Goal: Task Accomplishment & Management: Manage account settings

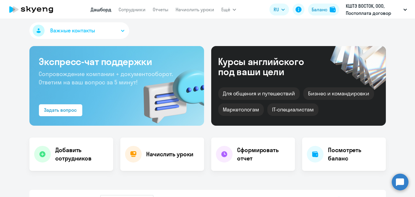
scroll to position [4, 0]
click at [191, 10] on link "Начислить уроки" at bounding box center [195, 10] width 39 height 6
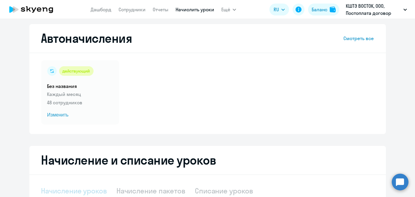
select select "10"
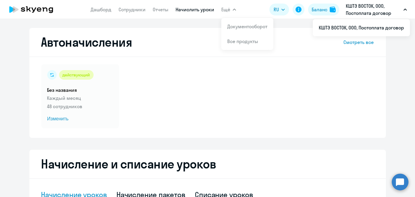
click at [192, 8] on link "Начислить уроки" at bounding box center [195, 10] width 39 height 6
click at [53, 119] on span "Изменить" at bounding box center [80, 118] width 66 height 7
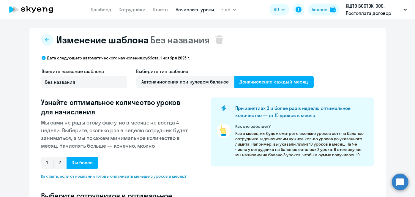
click at [58, 119] on p "Мы сами не рады этому факту, но в месяце не всегда 4 недели. Выберите, сколько …" at bounding box center [116, 134] width 150 height 31
select select "10"
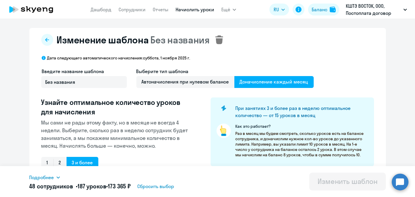
click at [220, 40] on icon at bounding box center [219, 39] width 8 height 9
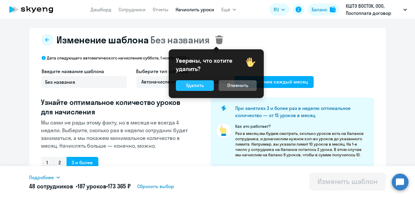
click at [197, 86] on div "Удалить" at bounding box center [195, 85] width 18 height 7
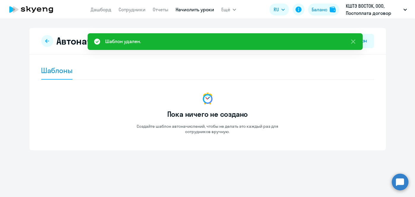
click at [192, 10] on link "Начислить уроки" at bounding box center [195, 10] width 39 height 6
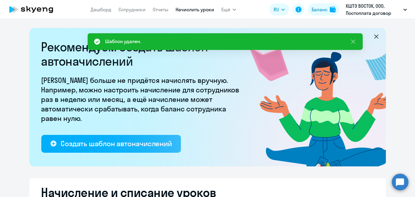
select select "10"
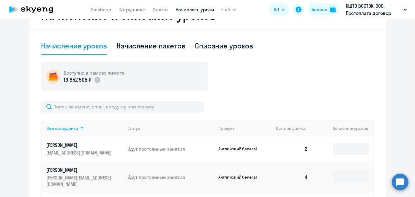
scroll to position [178, 0]
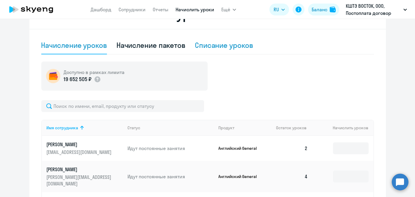
click at [207, 47] on div "Списание уроков" at bounding box center [224, 45] width 58 height 10
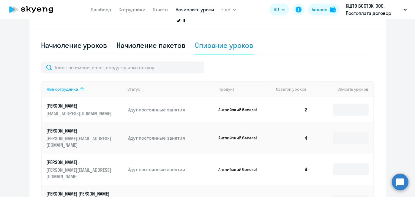
scroll to position [377, 0]
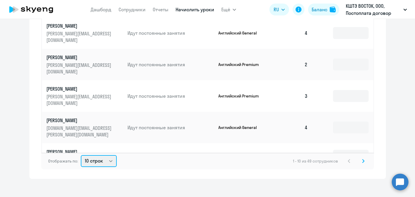
click at [108, 157] on select "10 строк 30 строк 50 строк" at bounding box center [99, 161] width 36 height 12
select select "50"
click at [81, 155] on select "10 строк 30 строк 50 строк" at bounding box center [99, 161] width 36 height 12
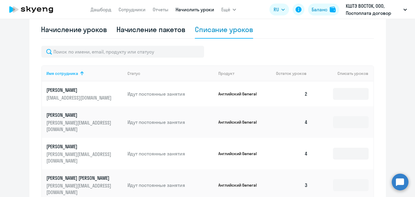
scroll to position [198, 0]
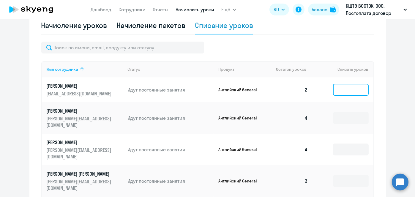
click at [341, 86] on input at bounding box center [351, 90] width 36 height 12
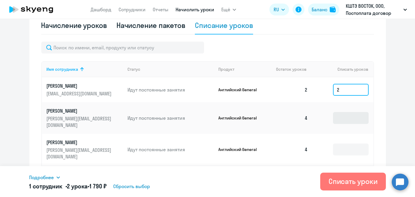
type input "2"
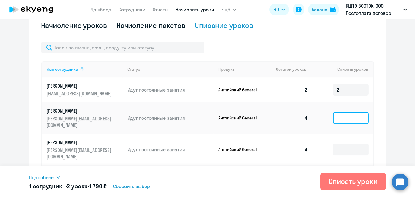
click at [340, 119] on input at bounding box center [351, 118] width 36 height 12
click at [135, 10] on link "Сотрудники" at bounding box center [132, 10] width 27 height 6
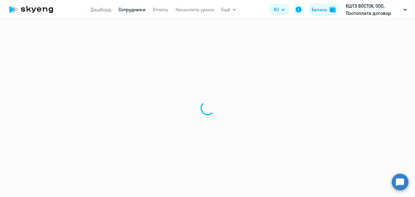
select select "30"
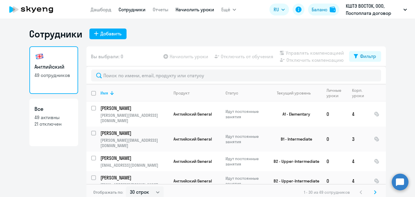
click at [200, 7] on link "Начислить уроки" at bounding box center [195, 10] width 39 height 6
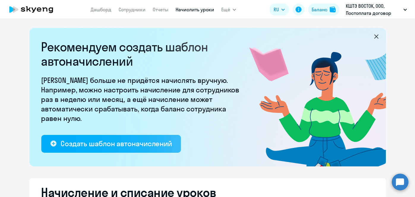
select select "10"
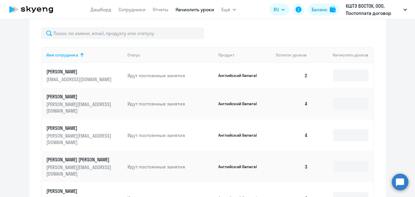
scroll to position [255, 0]
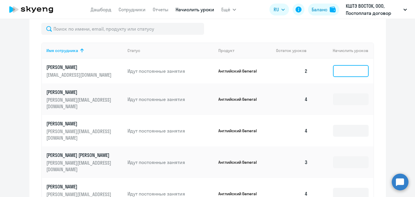
click at [345, 72] on input at bounding box center [351, 71] width 36 height 12
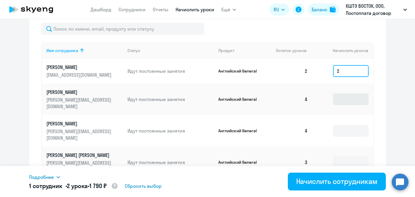
type input "2"
click at [342, 101] on input at bounding box center [351, 99] width 36 height 12
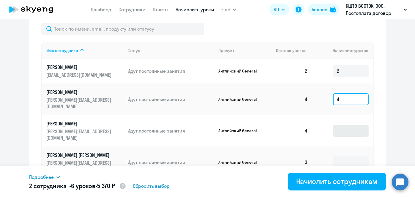
type input "4"
click at [341, 125] on input at bounding box center [351, 131] width 36 height 12
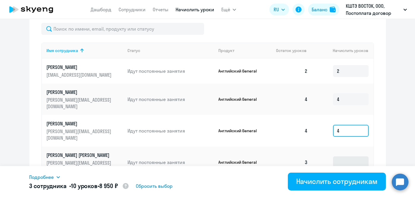
type input "4"
click at [341, 156] on input at bounding box center [351, 162] width 36 height 12
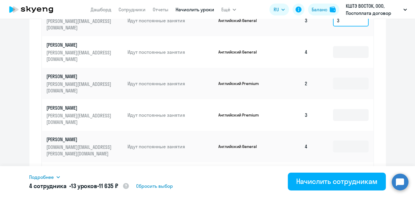
scroll to position [416, 0]
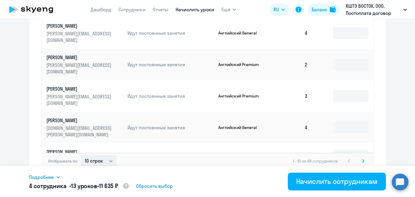
type input "3"
click at [92, 157] on select "10 строк 30 строк 50 строк" at bounding box center [99, 161] width 36 height 12
select select "50"
click at [81, 155] on select "10 строк 30 строк 50 строк" at bounding box center [99, 161] width 36 height 12
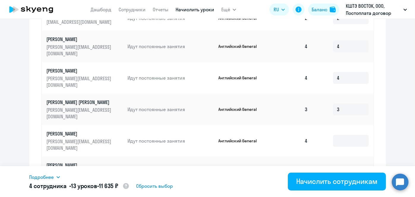
scroll to position [311, 0]
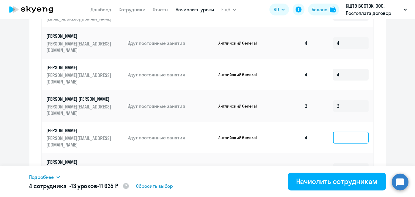
click at [353, 132] on input at bounding box center [351, 138] width 36 height 12
type input "4"
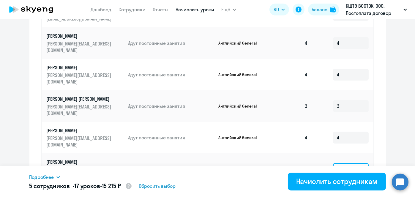
click at [346, 163] on input at bounding box center [351, 169] width 36 height 12
type input "4"
click at [341, 195] on input at bounding box center [351, 201] width 36 height 12
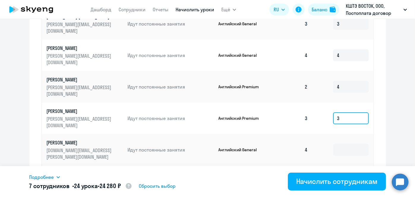
scroll to position [397, 0]
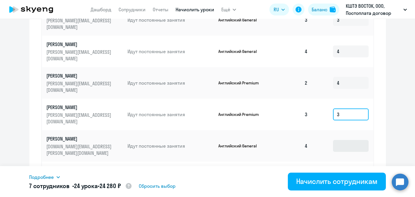
type input "3"
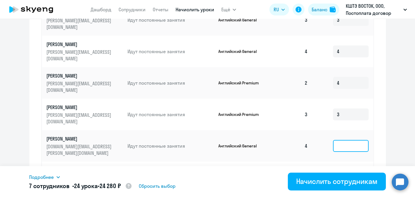
click at [339, 140] on input at bounding box center [351, 146] width 36 height 12
type input "4"
click at [338, 168] on input at bounding box center [351, 174] width 36 height 12
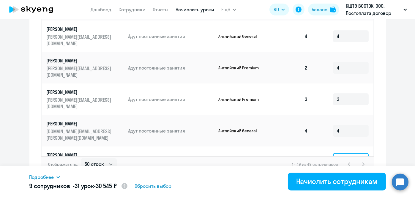
scroll to position [421, 0]
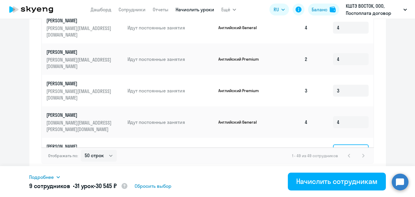
type input "3"
click at [348, 173] on input at bounding box center [351, 179] width 36 height 12
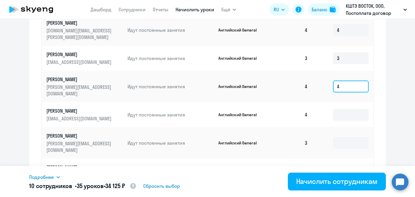
scroll to position [197, 0]
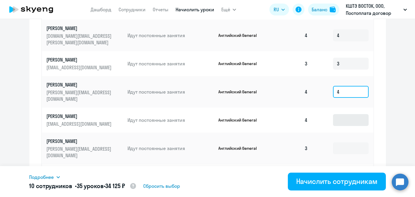
type input "4"
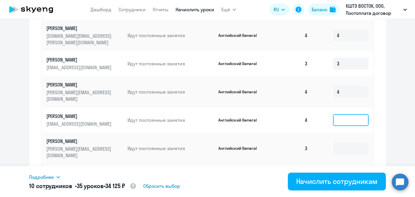
click at [335, 114] on input at bounding box center [351, 120] width 36 height 12
type input "4"
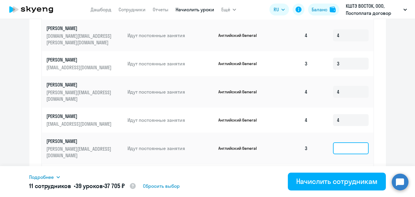
click at [338, 142] on input at bounding box center [351, 148] width 36 height 12
type input "3"
click at [337, 174] on input at bounding box center [351, 180] width 36 height 12
type input "4"
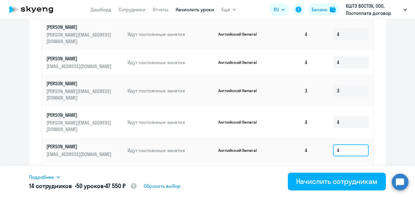
scroll to position [276, 0]
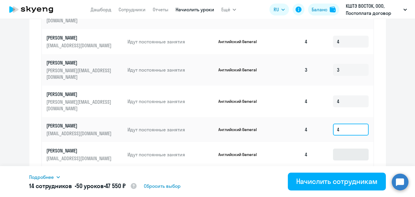
type input "4"
click at [334, 148] on input at bounding box center [351, 154] width 36 height 12
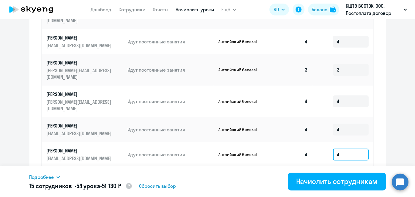
type input "4"
click at [334, 173] on input at bounding box center [351, 179] width 36 height 12
type input "2"
type input "4"
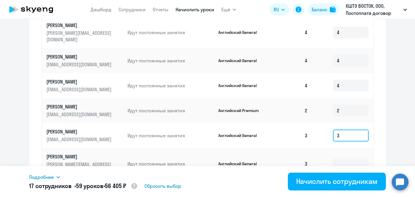
scroll to position [349, 0]
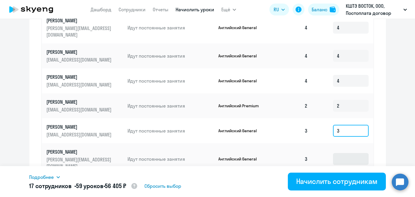
type input "3"
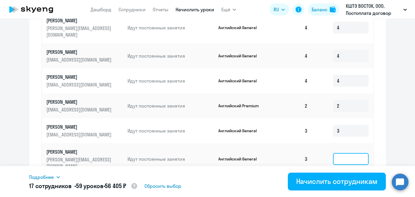
click at [340, 153] on input at bounding box center [351, 159] width 36 height 12
type input "3"
click at [341, 181] on input at bounding box center [351, 187] width 36 height 12
type input "3"
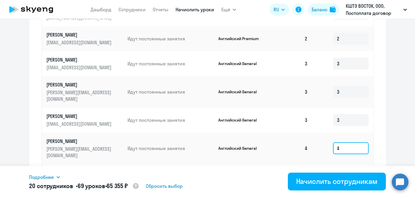
scroll to position [421, 0]
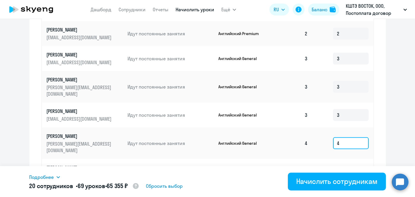
type input "4"
click at [341, 169] on input at bounding box center [351, 175] width 36 height 12
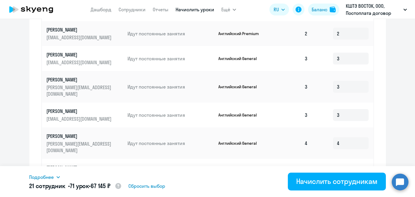
type input "2"
type input "3"
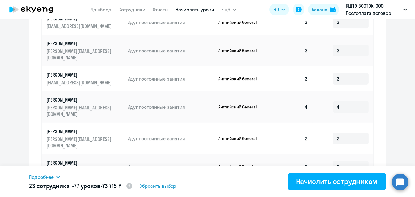
scroll to position [469, 0]
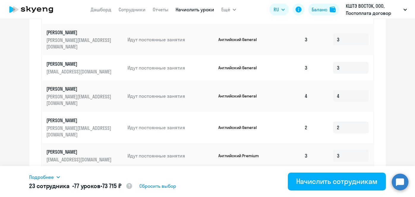
type input "3"
type input "2"
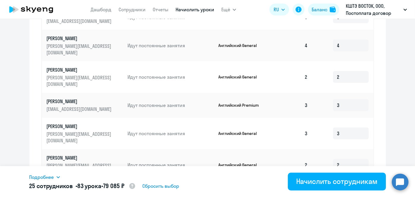
scroll to position [558, 0]
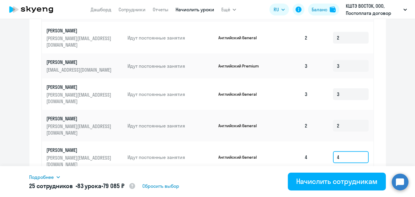
type input "4"
click at [333, 183] on input at bounding box center [351, 189] width 36 height 12
type input "2"
type input "4"
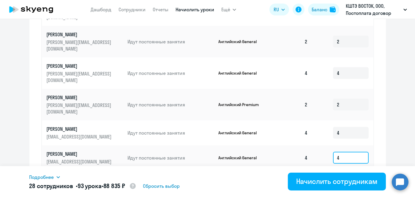
scroll to position [647, 0]
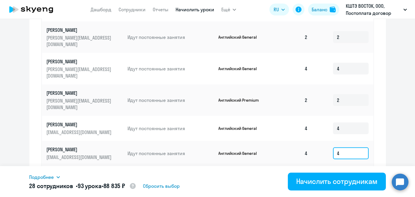
type input "4"
click at [340, 172] on input at bounding box center [351, 178] width 36 height 12
type input "3"
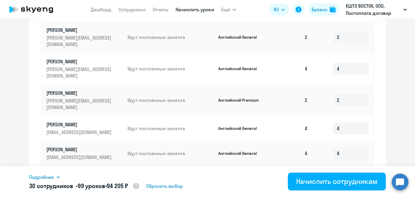
type input "4"
type input "3"
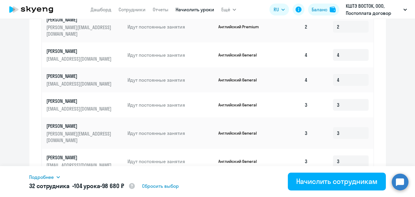
scroll to position [399, 0]
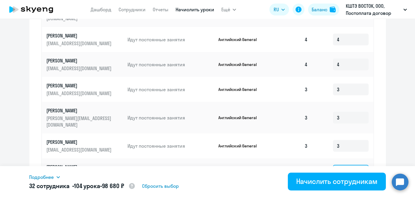
type input "2"
click at [343, 193] on input at bounding box center [351, 199] width 36 height 12
type input "4"
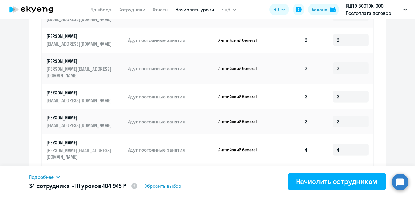
scroll to position [704, 0]
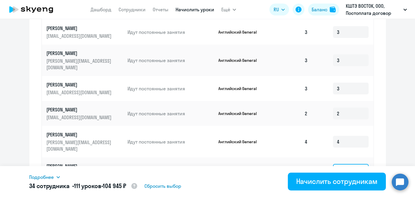
type input "3"
click at [341, 189] on input at bounding box center [351, 195] width 36 height 12
type input "3"
type input "4"
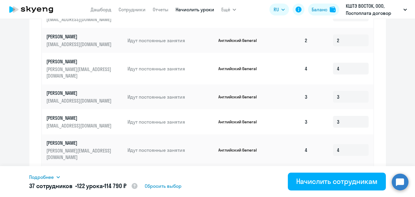
scroll to position [782, 0]
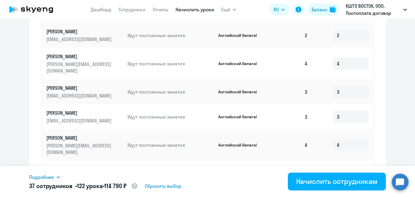
type input "4"
type input "1"
type input "4"
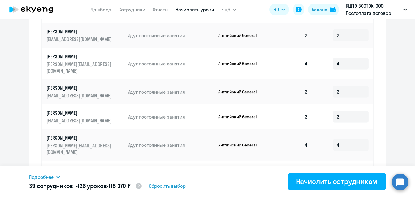
type input "3"
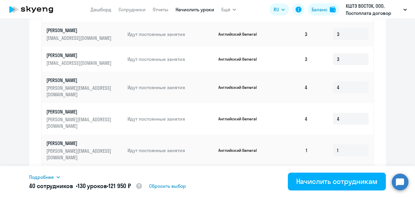
scroll to position [849, 0]
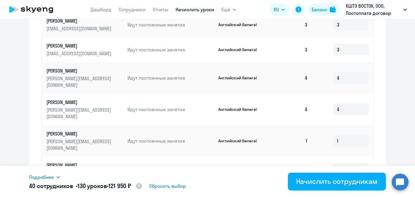
type input "4"
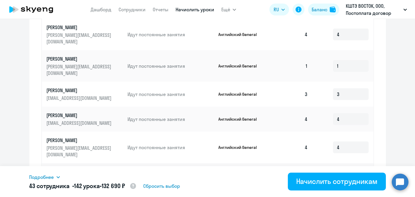
scroll to position [925, 0]
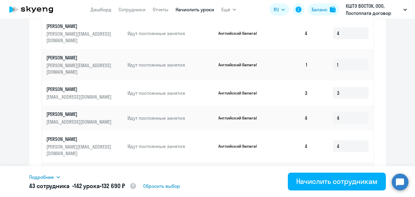
type input "4"
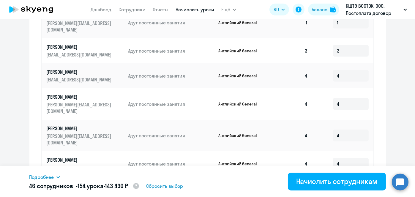
type input "4"
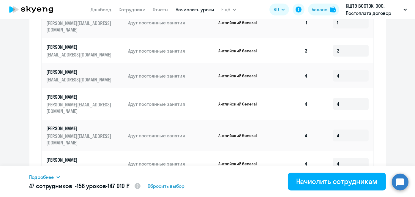
type input "3"
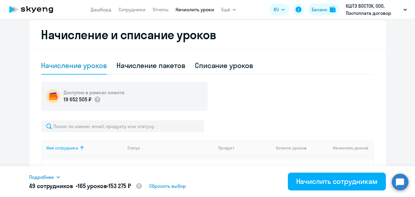
scroll to position [159, 0]
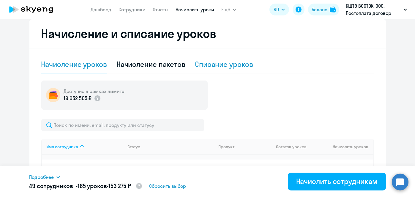
type input "4"
click at [241, 59] on div "Списание уроков" at bounding box center [224, 64] width 58 height 10
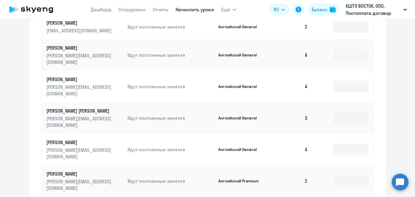
scroll to position [383, 0]
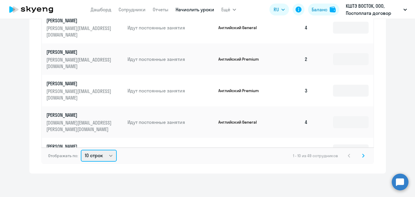
click at [109, 154] on select "10 строк 30 строк 50 строк" at bounding box center [99, 156] width 36 height 12
select select "50"
click at [81, 150] on select "10 строк 30 строк 50 строк" at bounding box center [99, 156] width 36 height 12
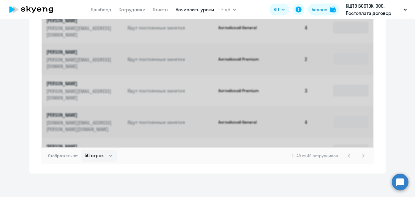
click at [414, 147] on div "Рекомендуем создать шаблон автоначислений Уроки больше не придётся начислять вр…" at bounding box center [207, 108] width 415 height 178
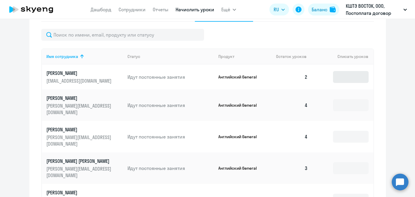
scroll to position [229, 0]
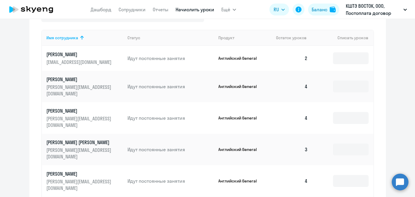
drag, startPoint x: 338, startPoint y: 74, endPoint x: 337, endPoint y: 60, distance: 14.3
click at [338, 74] on td at bounding box center [342, 86] width 61 height 31
click at [337, 60] on input at bounding box center [351, 58] width 36 height 12
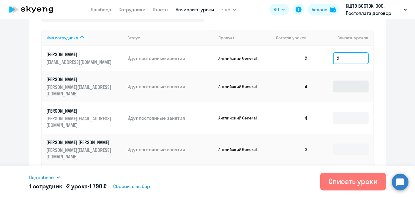
type input "2"
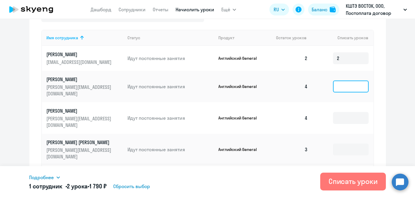
click at [342, 83] on input at bounding box center [351, 86] width 36 height 12
type input "4"
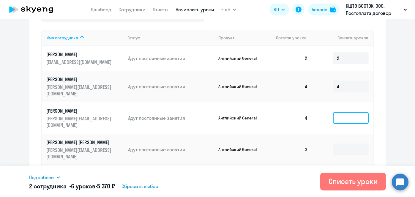
click at [340, 112] on input at bounding box center [351, 118] width 36 height 12
type input "4"
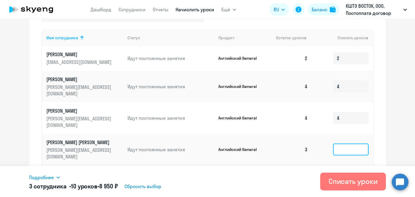
click at [342, 143] on input at bounding box center [351, 149] width 36 height 12
type input "3"
click at [349, 175] on input at bounding box center [351, 181] width 36 height 12
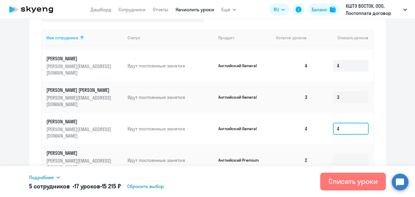
scroll to position [70, 0]
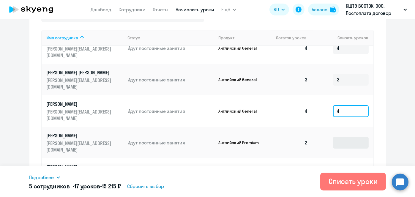
type input "4"
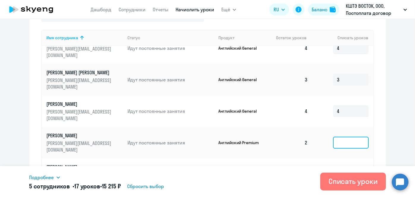
click at [350, 137] on input at bounding box center [351, 143] width 36 height 12
type input "2"
click at [343, 168] on input at bounding box center [351, 174] width 36 height 12
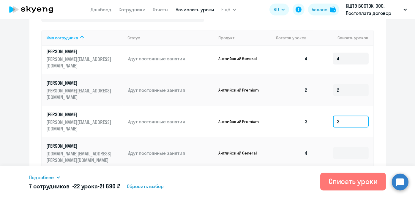
scroll to position [132, 0]
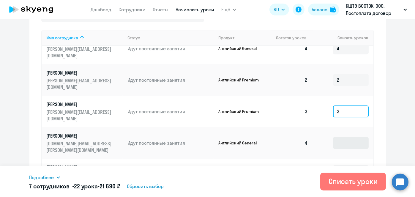
type input "3"
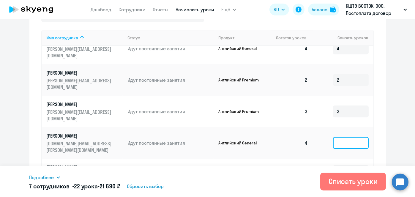
click at [345, 137] on input at bounding box center [351, 143] width 36 height 12
type input "4"
click at [345, 165] on input at bounding box center [351, 171] width 36 height 12
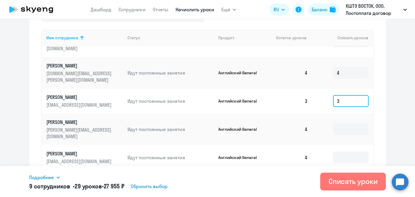
scroll to position [201, 0]
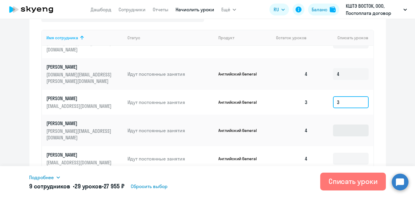
type input "3"
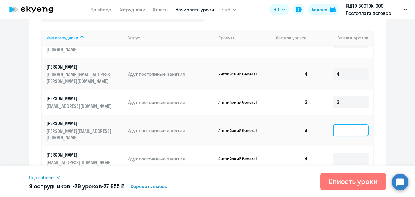
click at [357, 124] on input at bounding box center [351, 130] width 36 height 12
click at [357, 124] on input "4" at bounding box center [351, 130] width 36 height 12
type input "4"
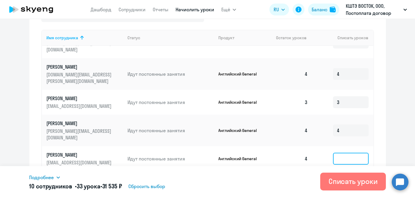
click at [334, 153] on input at bounding box center [351, 159] width 36 height 12
type input "4"
click at [342, 181] on input at bounding box center [351, 187] width 36 height 12
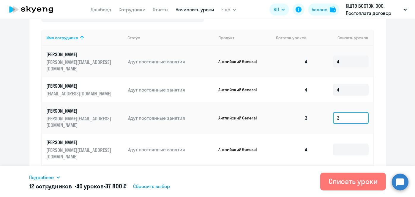
scroll to position [276, 0]
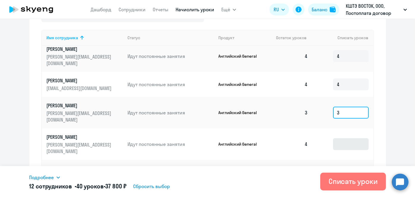
type input "3"
click at [338, 138] on input at bounding box center [351, 144] width 36 height 12
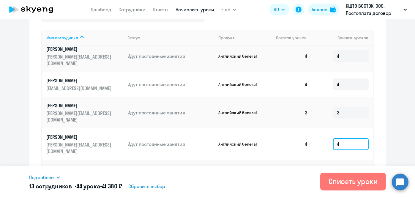
type input "4"
click at [340, 166] on input at bounding box center [351, 172] width 36 height 12
type input "4"
click at [346, 191] on input at bounding box center [351, 197] width 36 height 12
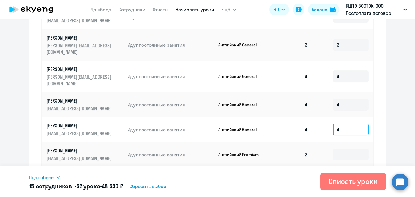
scroll to position [302, 0]
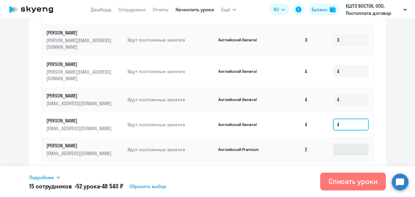
type input "4"
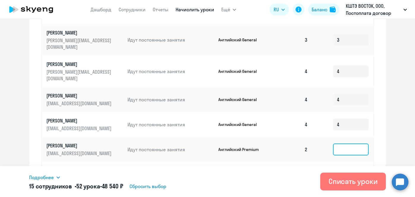
click at [341, 143] on input at bounding box center [351, 149] width 36 height 12
type input "2"
click at [346, 168] on input at bounding box center [351, 174] width 36 height 12
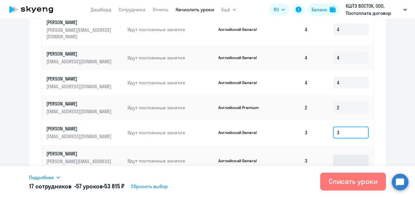
type input "3"
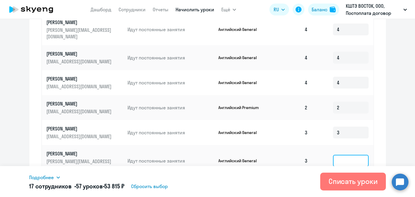
click at [346, 155] on input at bounding box center [351, 161] width 36 height 12
type input "3"
click at [337, 183] on input at bounding box center [351, 189] width 36 height 12
type input "3"
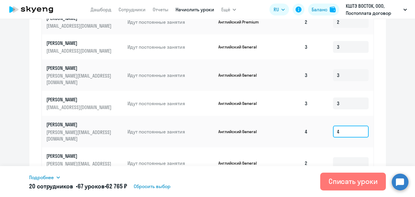
scroll to position [408, 0]
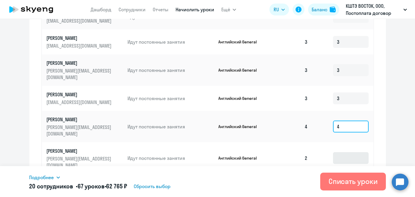
type input "4"
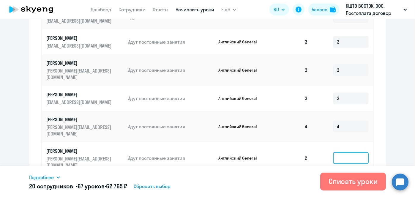
click at [343, 152] on input at bounding box center [351, 158] width 36 height 12
type input "2"
click at [337, 180] on input at bounding box center [351, 186] width 36 height 12
type input "3"
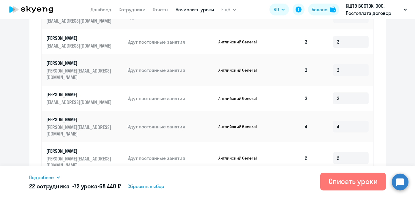
type input "3"
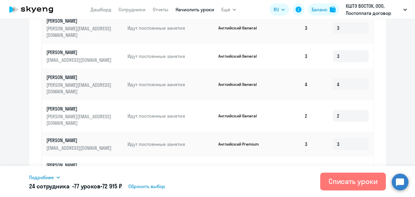
scroll to position [480, 0]
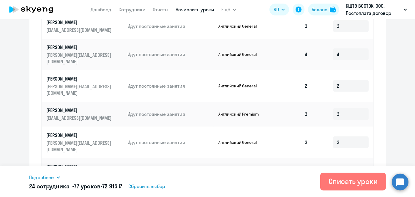
type input "2"
type input "4"
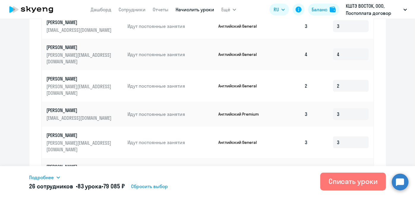
type input "2"
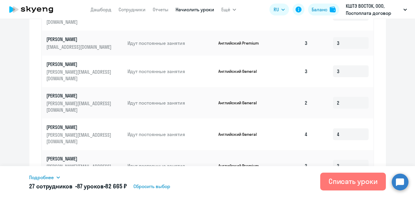
scroll to position [555, 0]
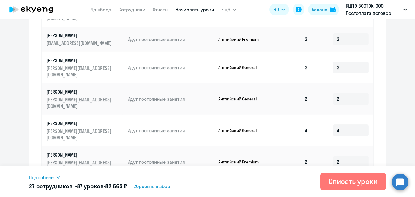
type input "4"
type input "3"
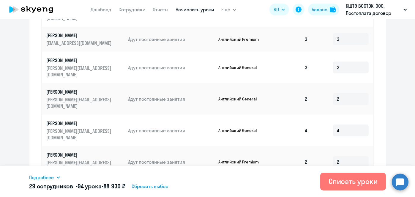
type input "4"
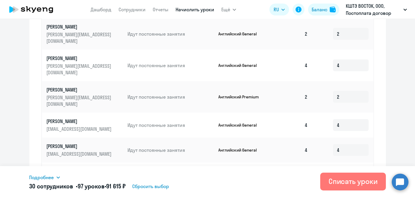
scroll to position [622, 0]
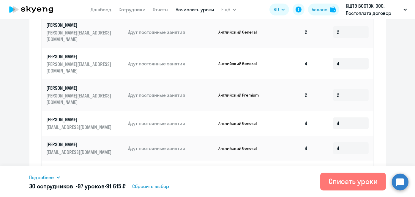
type input "3"
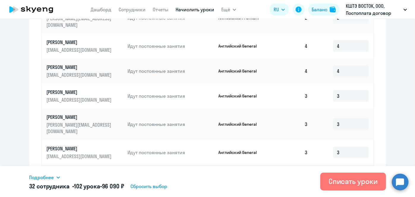
scroll to position [700, 0]
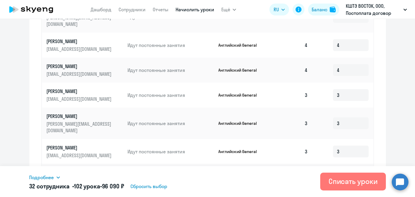
type input "2"
type input "4"
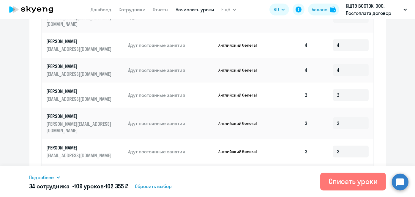
type input "3"
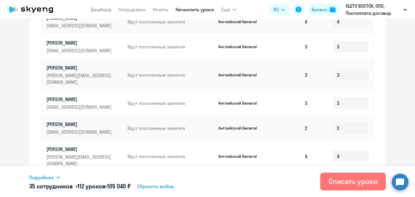
type input "4"
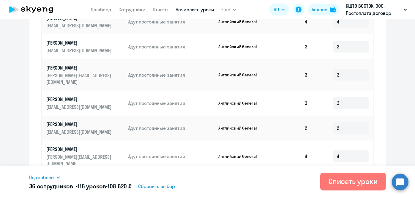
type input "4"
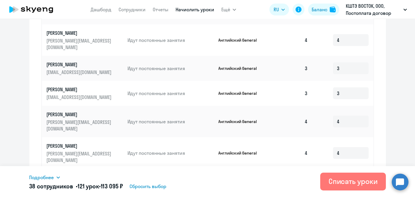
scroll to position [830, 0]
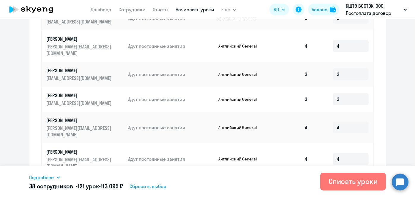
type input "1"
type input "3"
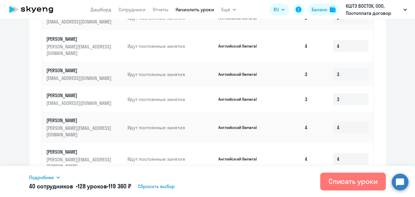
type input "4"
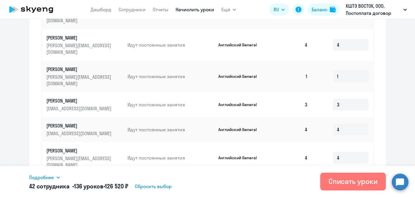
scroll to position [946, 0]
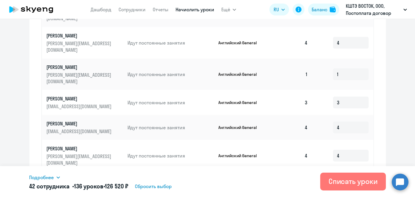
type input "4"
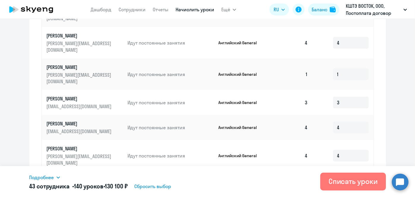
type input "4"
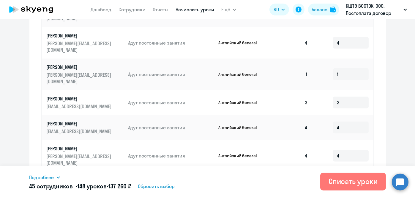
type input "4"
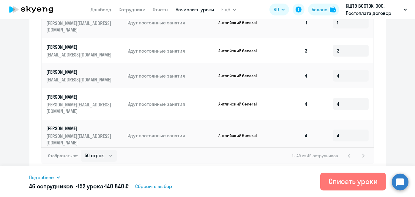
scroll to position [968, 0]
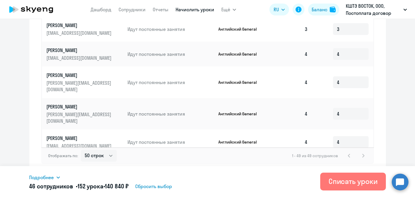
type input "4"
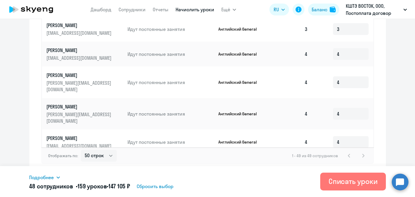
type input "3"
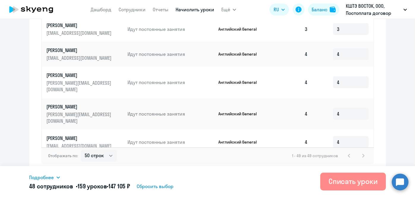
type input "4"
click at [361, 178] on div "Списать уроки" at bounding box center [352, 181] width 49 height 10
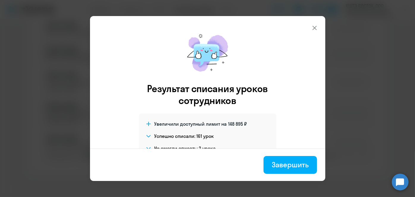
click at [290, 163] on div "Завершить" at bounding box center [290, 165] width 37 height 10
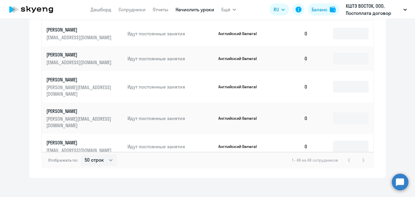
scroll to position [382, 0]
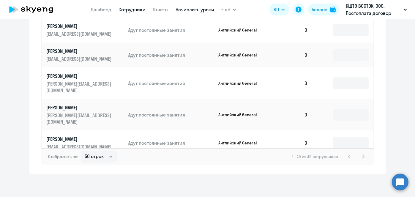
click at [135, 10] on link "Сотрудники" at bounding box center [132, 10] width 27 height 6
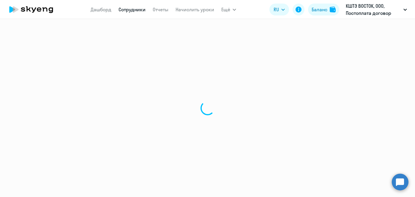
select select "30"
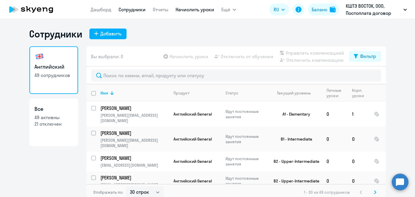
click at [193, 12] on link "Начислить уроки" at bounding box center [195, 10] width 39 height 6
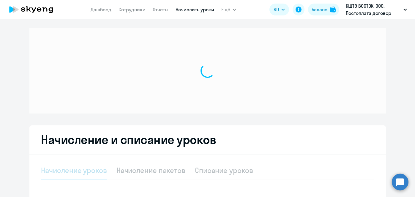
click at [193, 12] on link "Начислить уроки" at bounding box center [195, 10] width 39 height 6
select select "10"
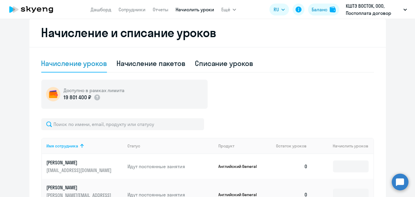
scroll to position [164, 0]
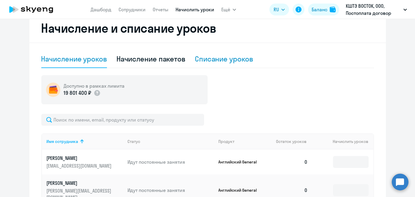
click at [245, 60] on div "Списание уроков" at bounding box center [224, 59] width 58 height 10
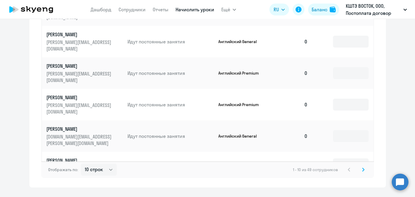
scroll to position [362, 0]
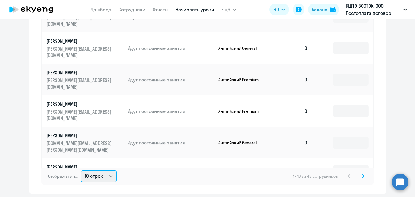
click at [97, 173] on select "10 строк 30 строк 50 строк" at bounding box center [99, 176] width 36 height 12
select select "50"
click at [81, 170] on select "10 строк 30 строк 50 строк" at bounding box center [99, 176] width 36 height 12
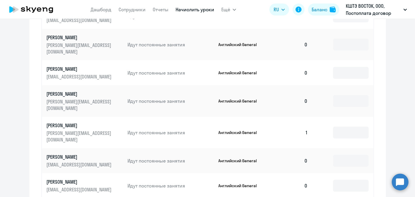
scroll to position [259, 0]
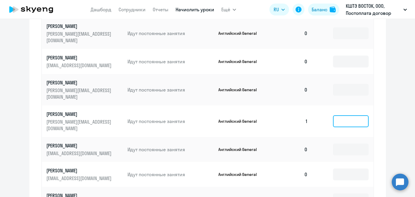
click at [343, 115] on input at bounding box center [351, 121] width 36 height 12
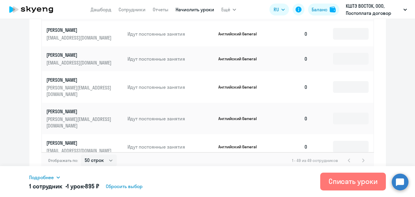
scroll to position [383, 0]
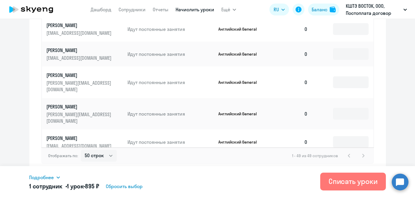
type input "1"
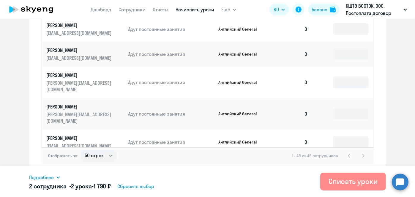
type input "1"
click at [355, 179] on div "Списать уроки" at bounding box center [352, 181] width 49 height 10
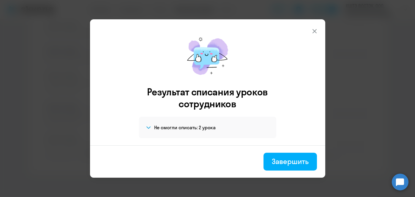
click at [299, 159] on div "Завершить" at bounding box center [290, 162] width 37 height 10
click at [303, 160] on div "Отображать по: 10 строк 30 строк 50 строк 1 - 49 из 49 сотрудников" at bounding box center [207, 155] width 333 height 17
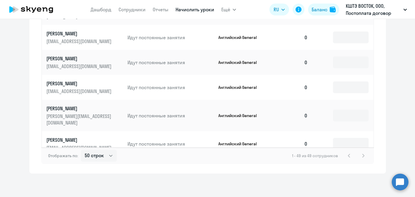
scroll to position [968, 0]
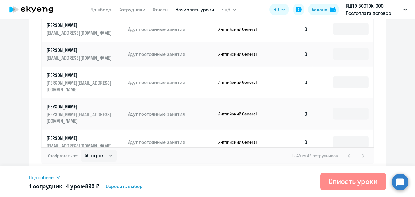
type input "1"
click at [339, 181] on div "Списать уроки" at bounding box center [352, 181] width 49 height 10
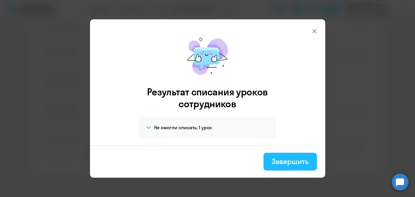
click at [291, 162] on div "Завершить" at bounding box center [290, 162] width 37 height 10
click at [291, 162] on div "Отображать по: 10 строк 30 строк 50 строк 1 - 49 из 49 сотрудников" at bounding box center [207, 155] width 333 height 17
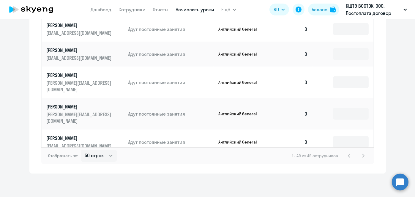
click at [292, 161] on div "Отображать по: 10 строк 30 строк 50 строк 1 - 49 из 49 сотрудников" at bounding box center [207, 155] width 333 height 17
click at [129, 13] on app-menu-item-link "Сотрудники" at bounding box center [132, 9] width 27 height 7
click at [128, 10] on link "Сотрудники" at bounding box center [132, 10] width 27 height 6
select select "30"
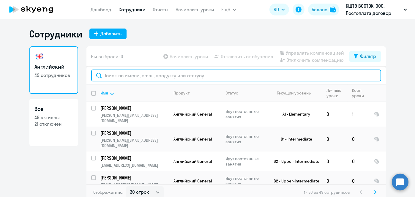
click at [152, 74] on input "text" at bounding box center [236, 75] width 290 height 12
click at [149, 74] on input "text" at bounding box center [236, 75] width 290 height 12
paste input "[PERSON_NAME]"
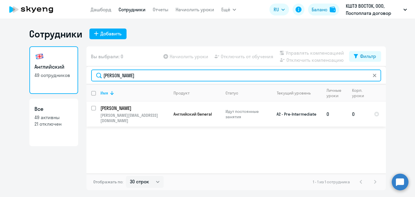
type input "[PERSON_NAME]"
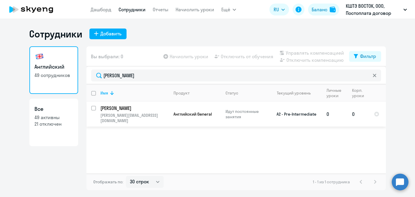
click at [95, 109] on input "select row 35211692" at bounding box center [97, 112] width 12 height 12
checkbox input "true"
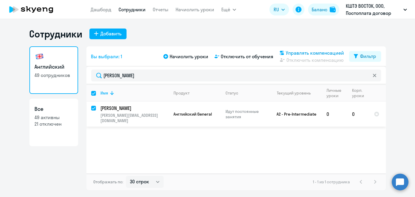
click at [289, 53] on span "Управлять компенсацией" at bounding box center [315, 52] width 58 height 7
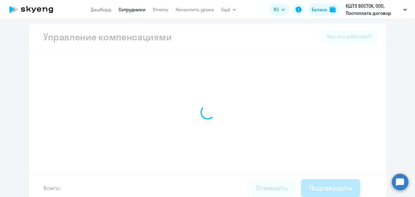
select select "MONTHLY"
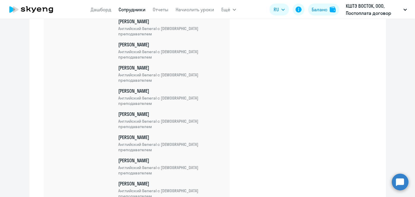
scroll to position [1231, 0]
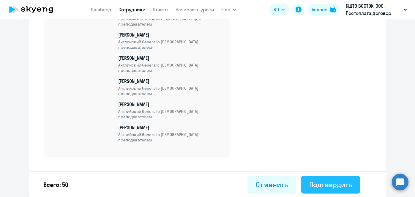
click at [332, 186] on div "Подтвердить" at bounding box center [330, 185] width 43 height 10
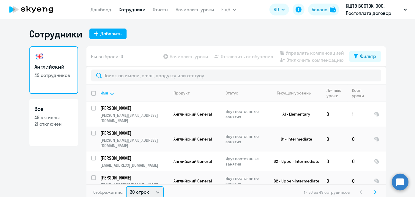
scroll to position [1, 0]
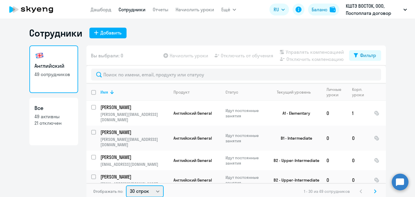
click at [155, 191] on select "30 строк 50 строк 100 строк" at bounding box center [145, 191] width 38 height 12
select select "50"
click at [126, 185] on select "30 строк 50 строк 100 строк" at bounding box center [145, 191] width 38 height 12
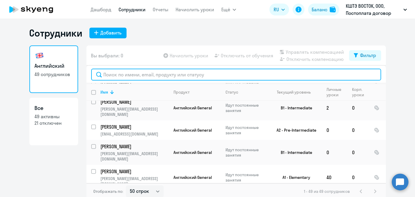
click at [138, 72] on input "text" at bounding box center [236, 75] width 290 height 12
paste input "Щеринов"
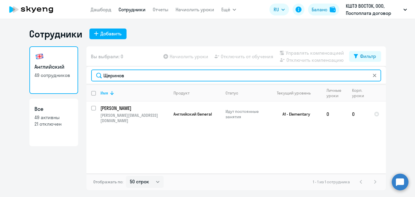
scroll to position [0, 0]
type input "Щеринов"
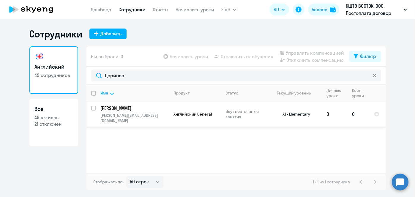
click at [94, 108] on input "select row 34560991" at bounding box center [97, 112] width 12 height 12
checkbox input "true"
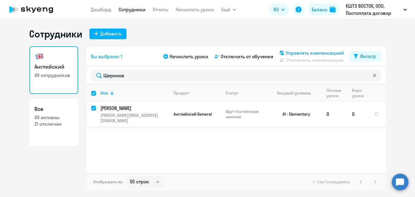
click at [308, 51] on span "Управлять компенсацией" at bounding box center [315, 52] width 58 height 7
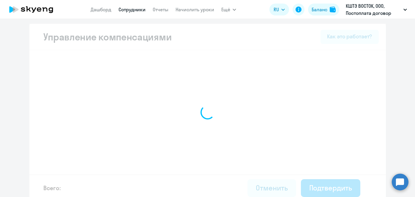
select select "MONTHLY"
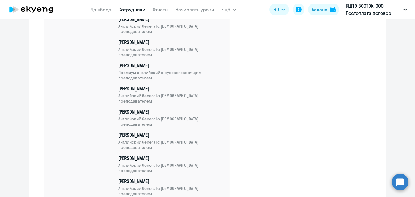
scroll to position [1231, 0]
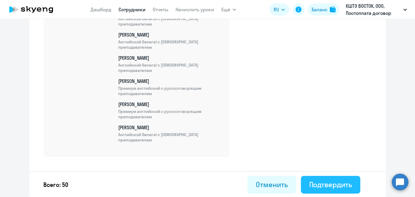
click at [317, 187] on div "Подтвердить" at bounding box center [330, 185] width 43 height 10
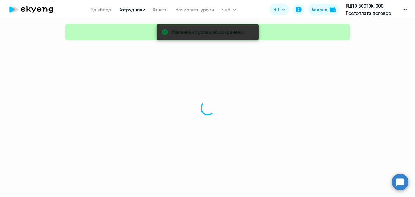
select select "30"
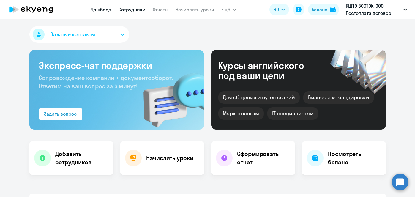
click at [134, 7] on link "Сотрудники" at bounding box center [132, 10] width 27 height 6
select select "30"
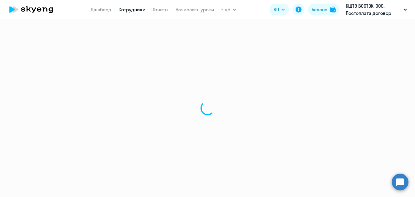
select select "30"
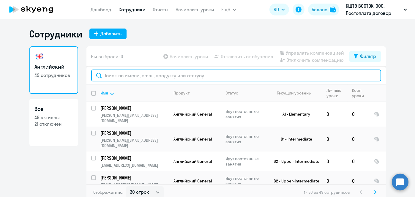
click at [179, 76] on input "text" at bounding box center [236, 75] width 290 height 12
paste input "Ermizin"
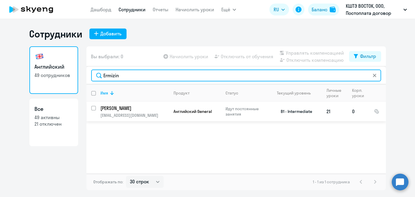
type input "Ermizin"
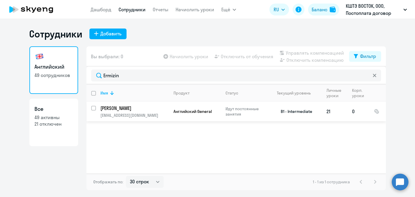
click at [95, 108] on input "select row 34647969" at bounding box center [97, 112] width 12 height 12
checkbox input "true"
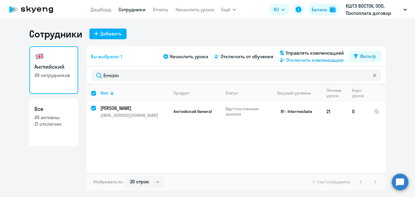
click at [293, 60] on span "Отключить компенсацию" at bounding box center [314, 59] width 57 height 7
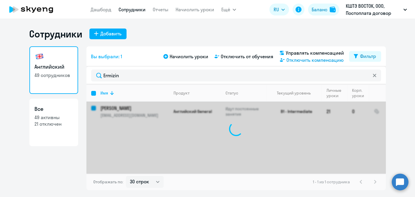
checkbox input "false"
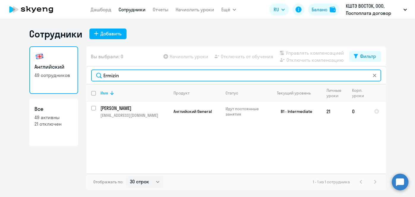
click at [126, 77] on input "Ermizin" at bounding box center [236, 75] width 290 height 12
paste input "Кудрявцева"
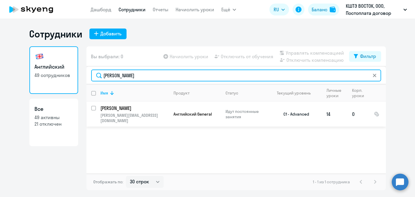
type input "Кудрявцева"
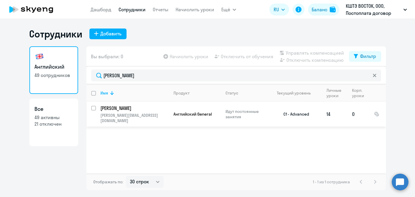
click at [93, 109] on input "select row 455795" at bounding box center [97, 112] width 12 height 12
checkbox input "true"
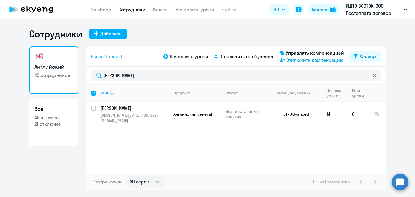
click at [312, 61] on span "Отключить компенсацию" at bounding box center [314, 59] width 57 height 7
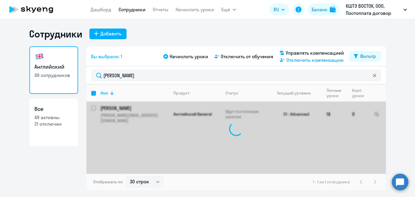
checkbox input "false"
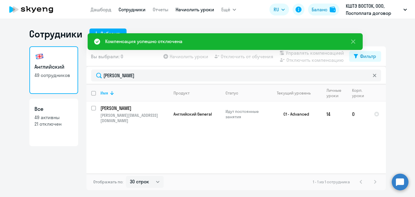
click at [187, 11] on link "Начислить уроки" at bounding box center [195, 10] width 39 height 6
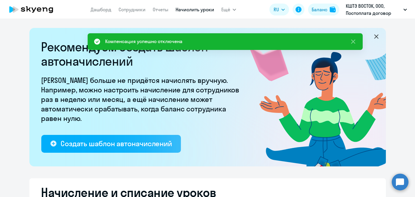
select select "10"
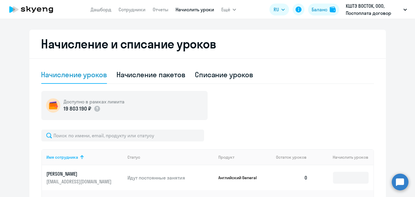
scroll to position [148, 0]
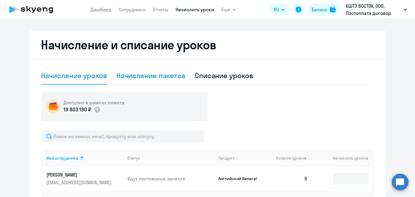
click at [171, 79] on div "Начисление пакетов" at bounding box center [150, 76] width 69 height 10
select select "10"
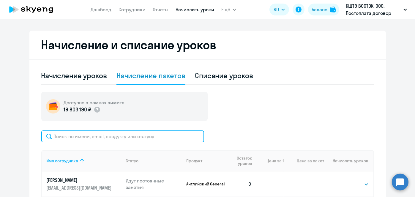
click at [173, 137] on input "text" at bounding box center [122, 136] width 163 height 12
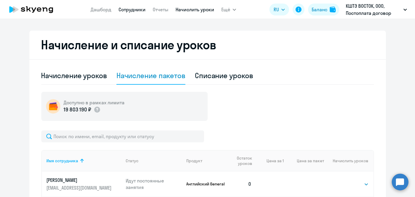
click at [134, 10] on link "Сотрудники" at bounding box center [132, 10] width 27 height 6
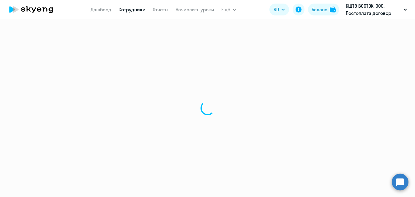
select select "30"
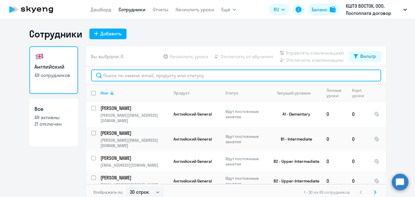
click at [174, 75] on input "text" at bounding box center [236, 75] width 290 height 12
paste input "Лобан"
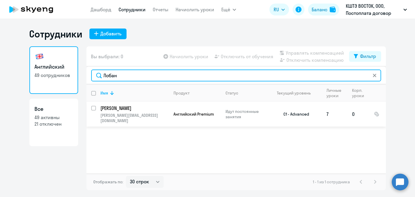
type input "Лобан"
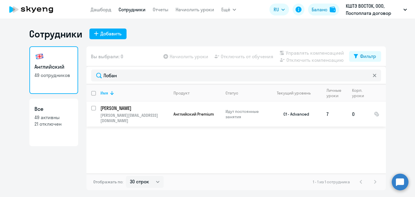
click at [94, 108] on input "select row 23494844" at bounding box center [97, 112] width 12 height 12
checkbox input "true"
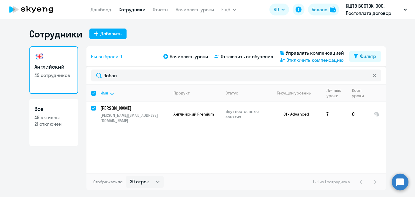
click at [296, 61] on span "Отключить компенсацию" at bounding box center [314, 59] width 57 height 7
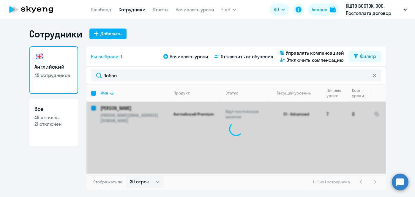
checkbox input "false"
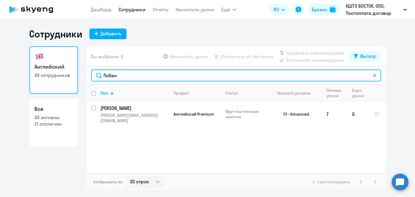
click at [177, 75] on input "Лобан" at bounding box center [236, 75] width 290 height 12
paste input "рупко"
type input "Крупко"
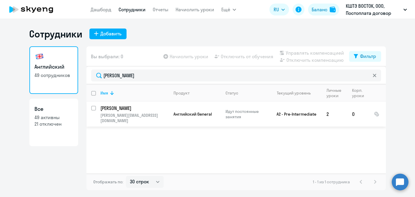
click at [93, 108] on input "select row 24134654" at bounding box center [97, 112] width 12 height 12
checkbox input "true"
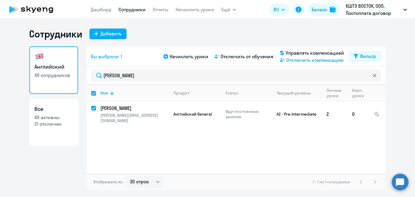
click at [301, 58] on span "Отключить компенсацию" at bounding box center [314, 59] width 57 height 7
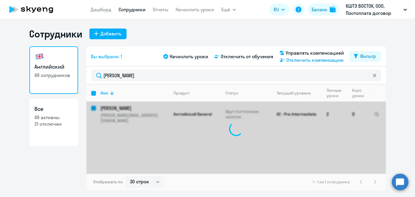
checkbox input "false"
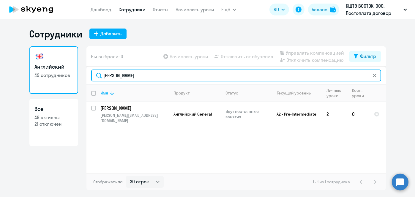
click at [152, 75] on input "Крупко" at bounding box center [236, 75] width 290 height 12
paste input "тепанова"
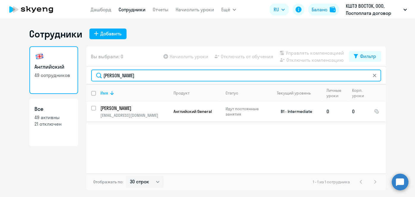
type input "Степанова"
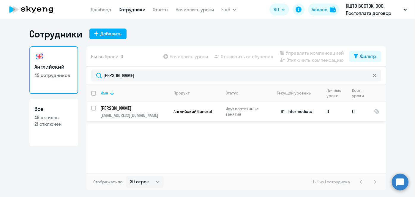
click at [94, 109] on input "select row 81813" at bounding box center [97, 112] width 12 height 12
checkbox input "true"
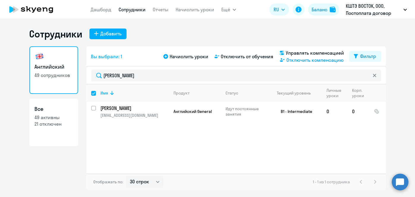
click at [298, 60] on span "Отключить компенсацию" at bounding box center [314, 59] width 57 height 7
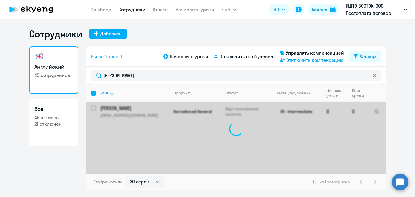
checkbox input "false"
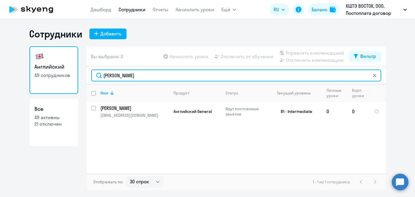
click at [128, 78] on input "Степанова" at bounding box center [236, 75] width 290 height 12
click at [172, 76] on input "Степанов" at bounding box center [236, 75] width 290 height 12
paste input "ляева"
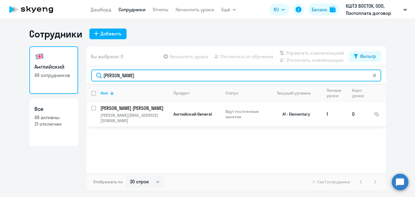
type input "Аляева"
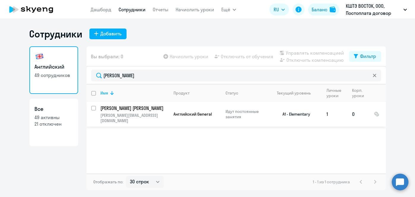
click at [93, 107] on input "select row 24136379" at bounding box center [97, 112] width 12 height 12
checkbox input "true"
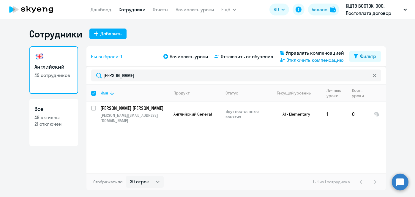
click at [285, 61] on svg-icon at bounding box center [282, 59] width 7 height 7
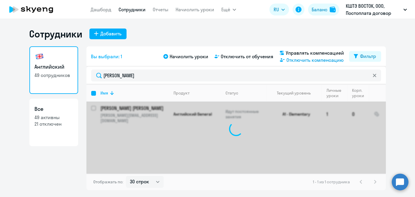
checkbox input "false"
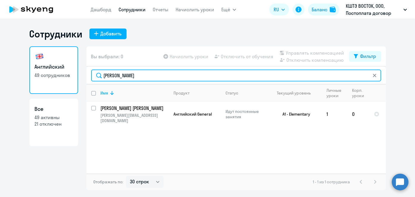
click at [183, 77] on input "Аляева" at bounding box center [236, 75] width 290 height 12
paste input "озырев"
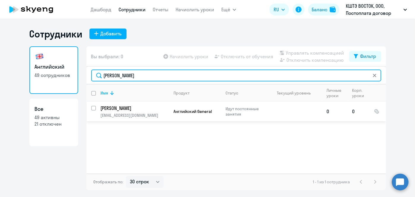
type input "Козырев"
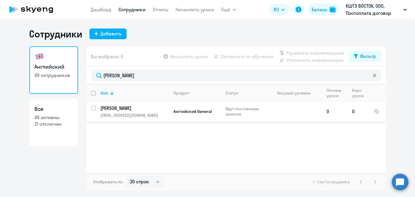
click at [93, 108] on input "select row 41906271" at bounding box center [97, 112] width 12 height 12
checkbox input "true"
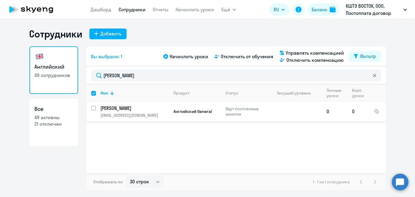
click at [94, 106] on input "select row 41906271" at bounding box center [97, 112] width 12 height 12
checkbox input "true"
checkbox input "false"
click at [298, 61] on span "Отключить компенсацию" at bounding box center [314, 59] width 57 height 7
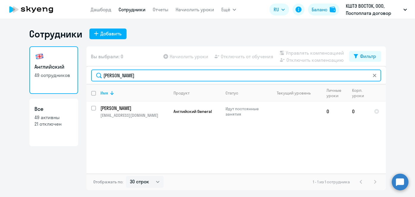
click at [154, 76] on input "Козырев" at bounding box center [236, 75] width 290 height 12
paste input "линин"
type input "Калинин"
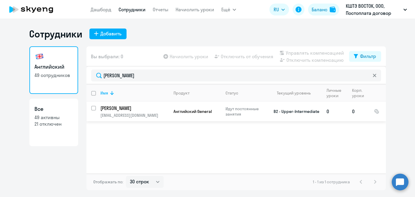
click at [94, 108] on input "select row 34556484" at bounding box center [97, 112] width 12 height 12
checkbox input "true"
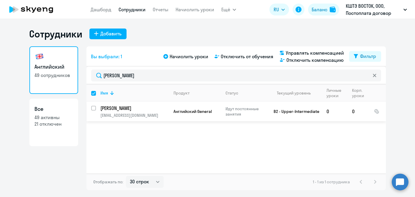
click at [94, 108] on input "select row 34556484" at bounding box center [97, 112] width 12 height 12
checkbox input "true"
checkbox input "false"
click at [306, 63] on span "Отключить компенсацию" at bounding box center [314, 59] width 57 height 7
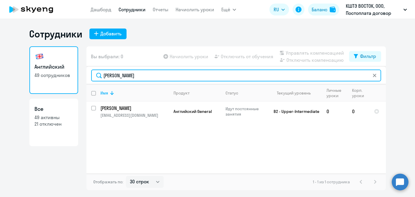
click at [179, 75] on input "Калинин" at bounding box center [236, 75] width 290 height 12
paste input "иноградов"
type input "Виноградов"
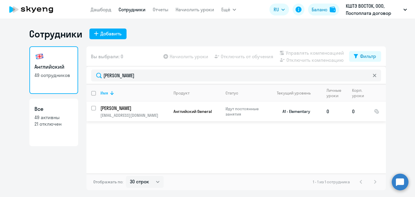
click at [93, 108] on input "select row 41372231" at bounding box center [97, 112] width 12 height 12
checkbox input "true"
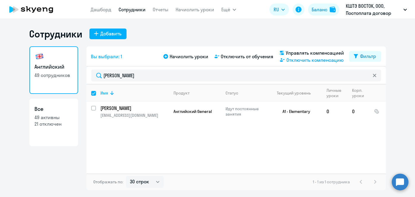
click at [302, 61] on span "Отключить компенсацию" at bounding box center [314, 59] width 57 height 7
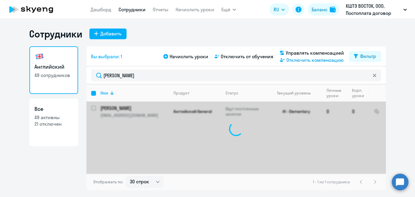
checkbox input "false"
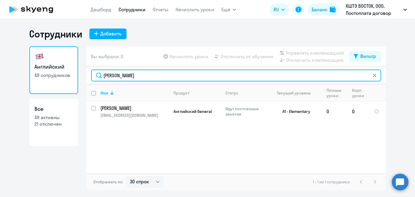
click at [134, 74] on input "Виноградов" at bounding box center [236, 75] width 290 height 12
paste input "орецкий"
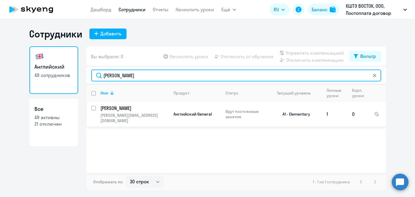
type input "Корецкий"
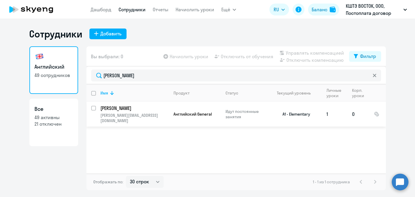
click at [92, 108] on input "select row 34556818" at bounding box center [97, 112] width 12 height 12
checkbox input "true"
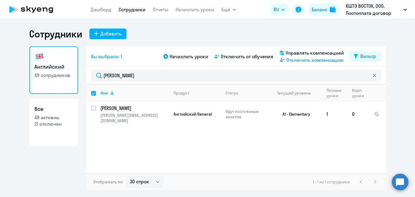
click at [308, 62] on span "Отключить компенсацию" at bounding box center [314, 59] width 57 height 7
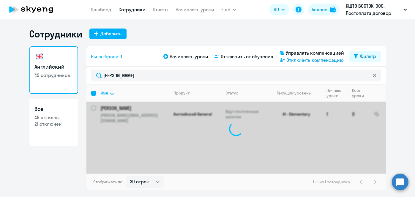
checkbox input "false"
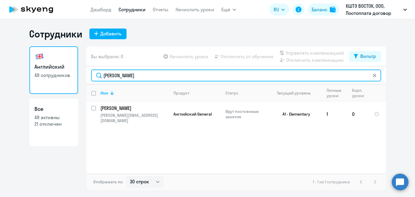
click at [170, 73] on input "Корецкий" at bounding box center [236, 75] width 290 height 12
paste input "арсадских"
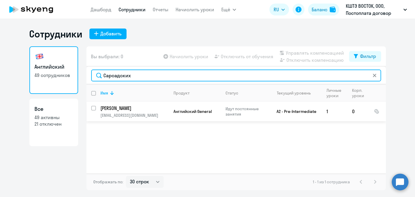
type input "Сарсадских"
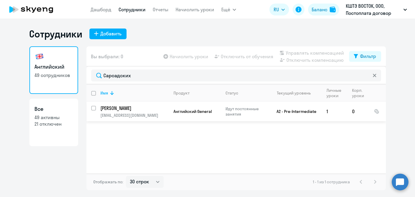
click at [93, 108] on input "select row 4123288" at bounding box center [97, 112] width 12 height 12
checkbox input "true"
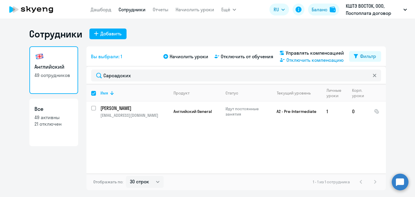
click at [305, 60] on span "Отключить компенсацию" at bounding box center [314, 59] width 57 height 7
checkbox input "false"
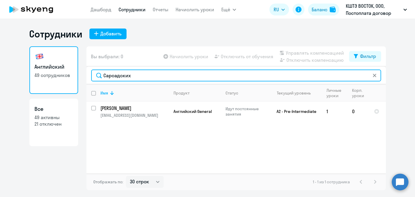
click at [177, 79] on input "Сарсадских" at bounding box center [236, 75] width 290 height 12
paste input "адапов"
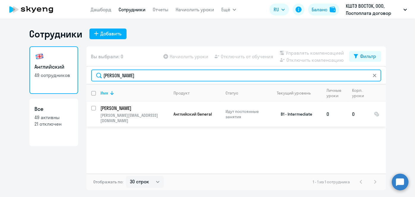
type input "Шадапов"
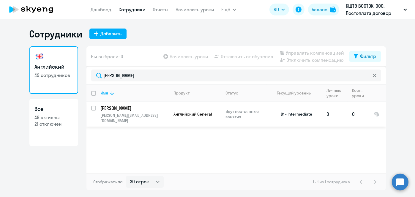
click at [94, 108] on input "select row 34560767" at bounding box center [97, 112] width 12 height 12
checkbox input "true"
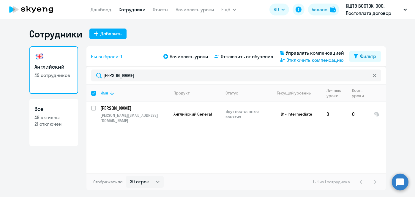
click at [316, 62] on span "Отключить компенсацию" at bounding box center [314, 59] width 57 height 7
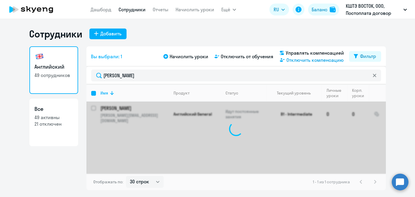
checkbox input "false"
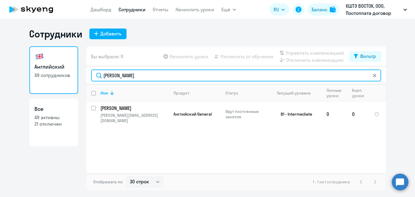
click at [162, 74] on input "Шадапов" at bounding box center [236, 75] width 290 height 12
paste input "уговкина"
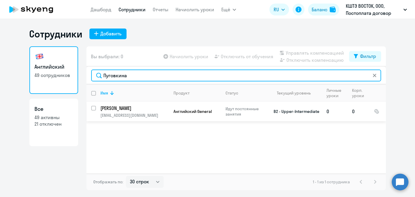
type input "Пуговкина"
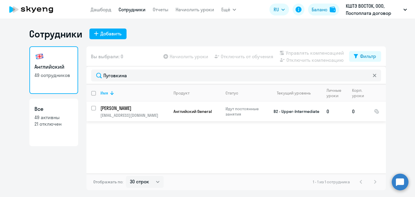
click at [93, 108] on input "select row 16339780" at bounding box center [97, 112] width 12 height 12
checkbox input "true"
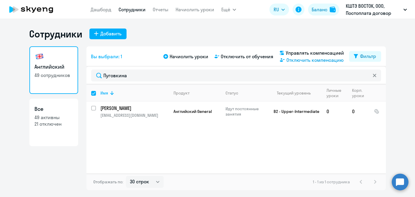
click at [287, 60] on span "Отключить компенсацию" at bounding box center [314, 59] width 57 height 7
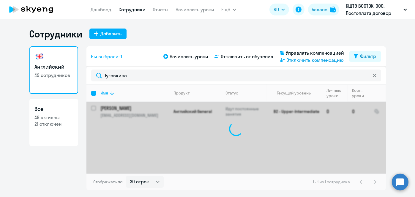
checkbox input "false"
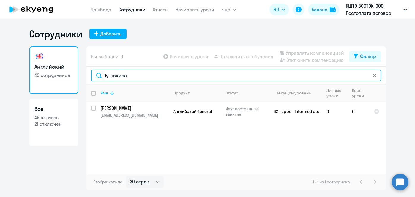
click at [132, 77] on input "Пуговкина" at bounding box center [236, 75] width 290 height 12
paste input "иселев"
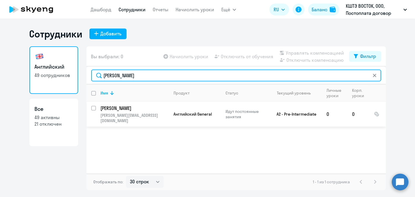
type input "Киселева"
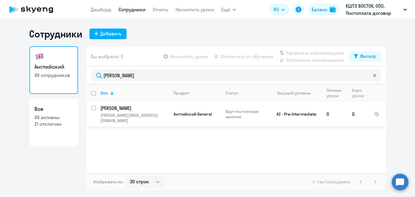
click at [94, 109] on input "select row 24674024" at bounding box center [97, 112] width 12 height 12
checkbox input "true"
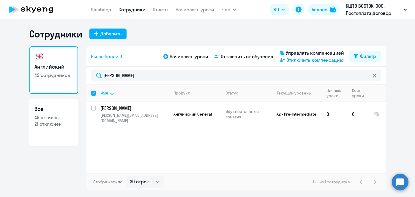
click at [319, 61] on span "Отключить компенсацию" at bounding box center [314, 59] width 57 height 7
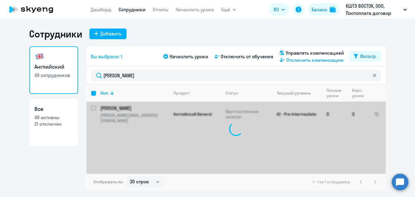
checkbox input "false"
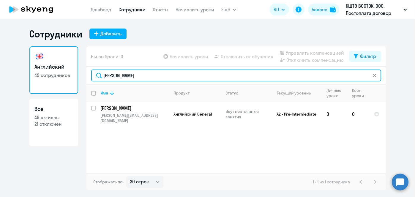
click at [160, 76] on input "Киселева" at bounding box center [236, 75] width 290 height 12
paste input "ажено"
type input "Баженова"
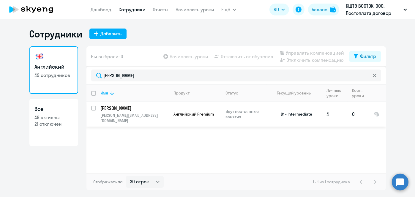
click at [95, 109] on input "select row 23493931" at bounding box center [97, 112] width 12 height 12
checkbox input "true"
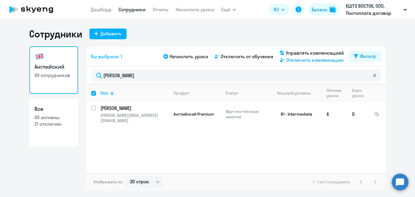
click at [306, 61] on span "Отключить компенсацию" at bounding box center [314, 59] width 57 height 7
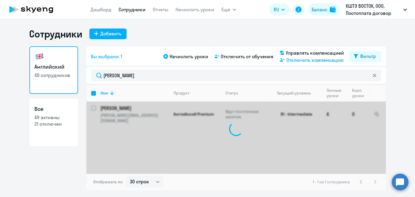
checkbox input "false"
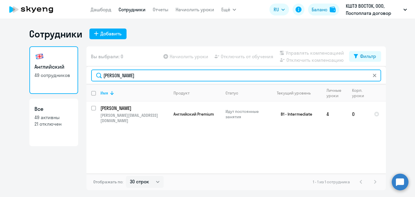
click at [180, 75] on input "Баженова" at bounding box center [236, 75] width 290 height 12
paste input "сипов"
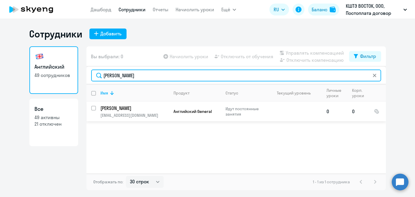
type input "Осипов"
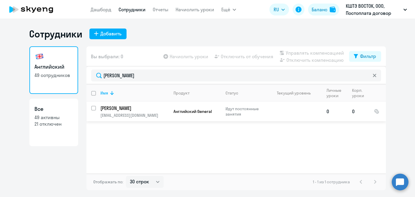
click at [94, 108] on input "select row 42209301" at bounding box center [97, 112] width 12 height 12
checkbox input "true"
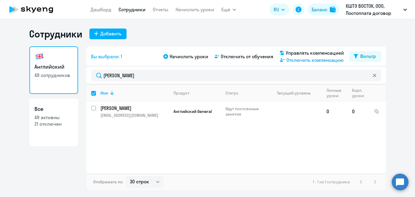
click at [317, 62] on span "Отключить компенсацию" at bounding box center [314, 59] width 57 height 7
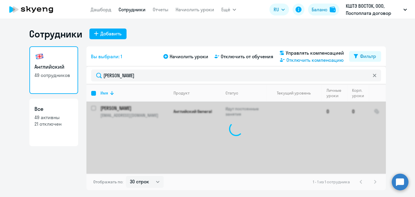
checkbox input "false"
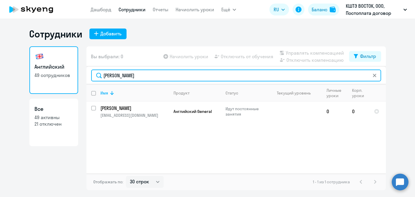
click at [143, 73] on input "Осипов" at bounding box center [236, 75] width 290 height 12
paste input "ела"
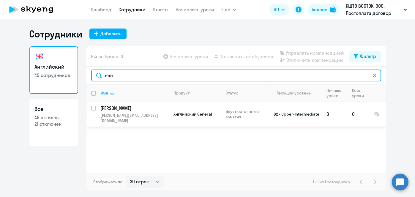
type input "Гела"
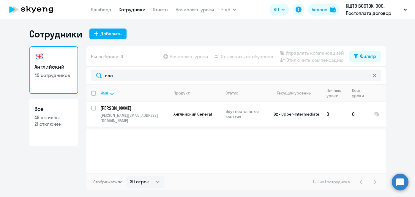
click at [94, 108] on input "select row 24136826" at bounding box center [97, 112] width 12 height 12
checkbox input "true"
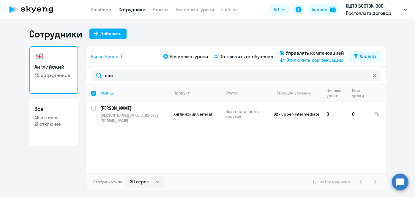
click at [306, 61] on span "Отключить компенсацию" at bounding box center [314, 59] width 57 height 7
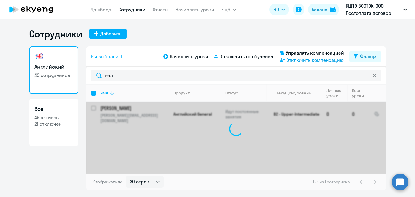
checkbox input "false"
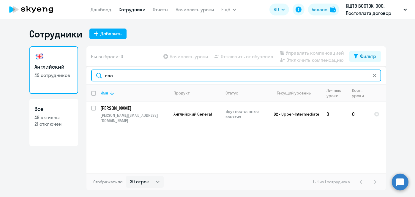
click at [140, 75] on input "Гела" at bounding box center [236, 75] width 290 height 12
paste input "удаев"
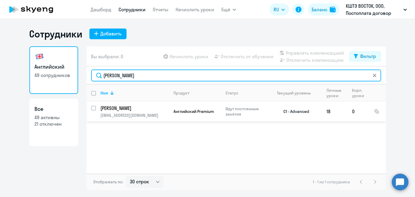
type input "Зудаев"
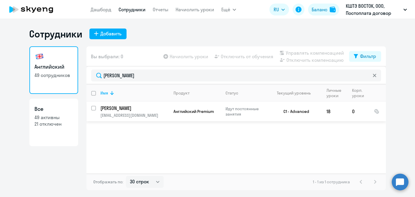
click at [94, 108] on input "select row 1677748" at bounding box center [97, 112] width 12 height 12
checkbox input "true"
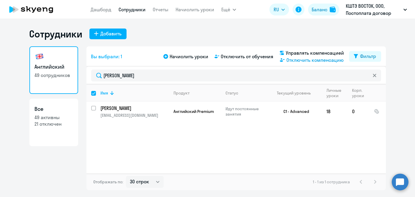
click at [320, 59] on span "Отключить компенсацию" at bounding box center [314, 59] width 57 height 7
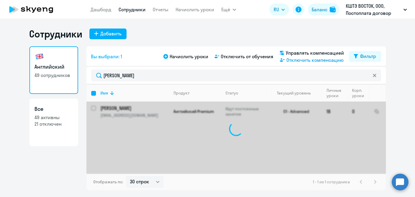
checkbox input "false"
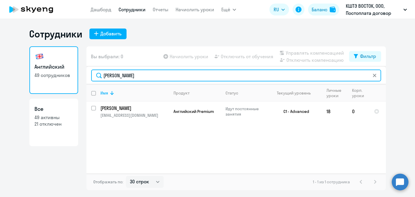
click at [168, 77] on input "Зудаев" at bounding box center [236, 75] width 290 height 12
paste input "люхина"
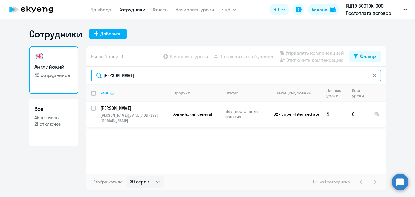
type input "Илюхина"
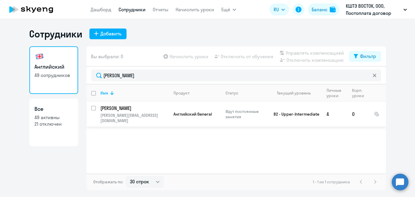
click at [94, 108] on input "select row 10857030" at bounding box center [97, 112] width 12 height 12
checkbox input "true"
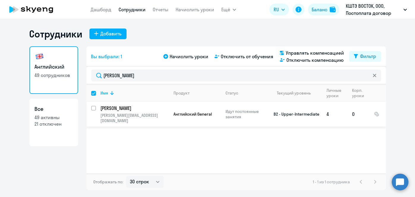
click at [95, 108] on input "select row 10857030" at bounding box center [97, 112] width 12 height 12
checkbox input "true"
checkbox input "false"
click at [92, 109] on input "select row 10857030" at bounding box center [97, 112] width 12 height 12
checkbox input "true"
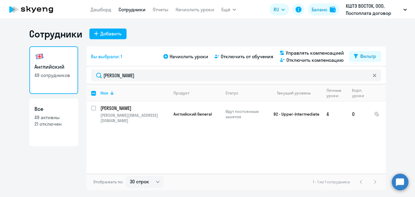
click at [94, 93] on input "deselect all" at bounding box center [97, 97] width 12 height 12
checkbox input "true"
click at [95, 95] on input "deselect all" at bounding box center [97, 97] width 12 height 12
checkbox input "false"
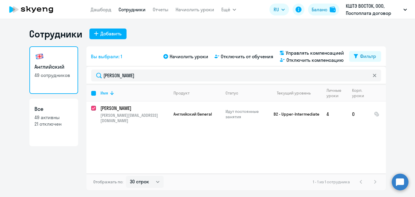
checkbox input "true"
click at [93, 108] on input "select row 10857030" at bounding box center [97, 112] width 12 height 12
checkbox input "true"
click at [94, 108] on input "select row 10857030" at bounding box center [97, 112] width 12 height 12
checkbox input "true"
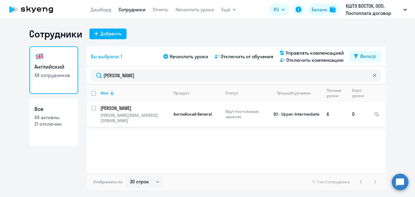
click at [95, 110] on input "select row 10857030" at bounding box center [97, 112] width 12 height 12
checkbox input "true"
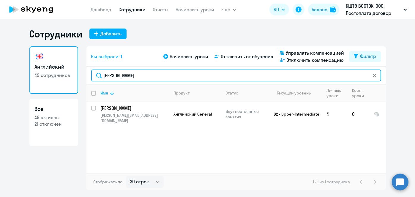
click at [148, 78] on input "Илюхина" at bounding box center [236, 75] width 290 height 12
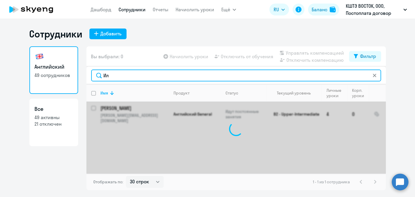
type input "И"
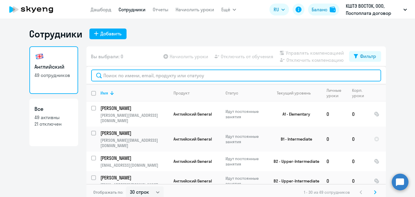
paste input "Илюхина"
type input "Илюхина"
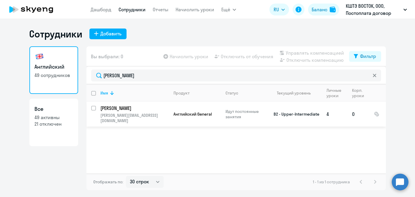
click at [95, 107] on input "select row 10857030" at bounding box center [97, 112] width 12 height 12
checkbox input "true"
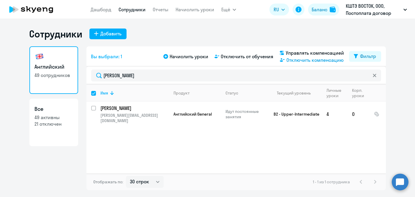
click at [291, 61] on span "Отключить компенсацию" at bounding box center [314, 59] width 57 height 7
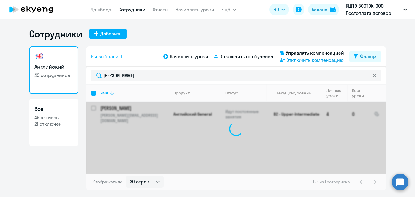
checkbox input "false"
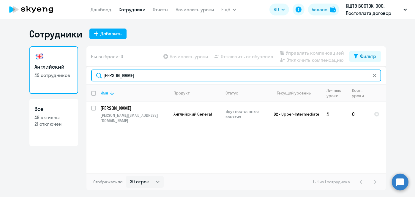
click at [161, 73] on input "Илюхина" at bounding box center [236, 75] width 290 height 12
paste input "вятослав Овчинников"
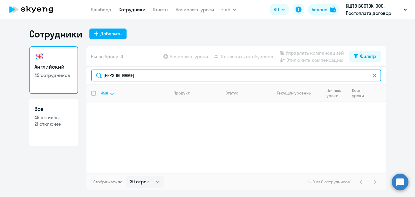
click at [116, 77] on input "[PERSON_NAME]" at bounding box center [236, 75] width 290 height 12
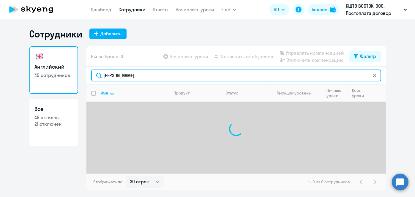
click at [116, 77] on input "Овчинников" at bounding box center [236, 75] width 290 height 12
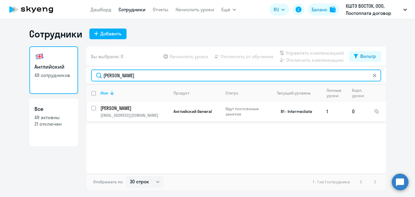
type input "Овчинников"
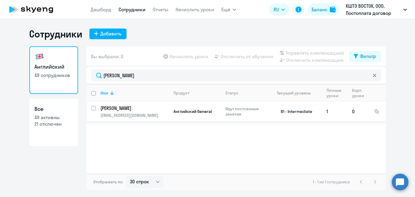
click at [93, 109] on input "select row 34557336" at bounding box center [97, 112] width 12 height 12
checkbox input "true"
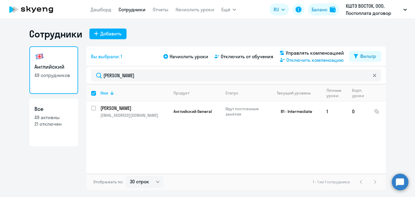
click at [314, 60] on span "Отключить компенсацию" at bounding box center [314, 59] width 57 height 7
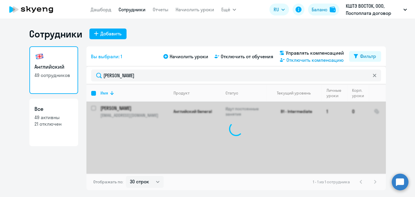
checkbox input "false"
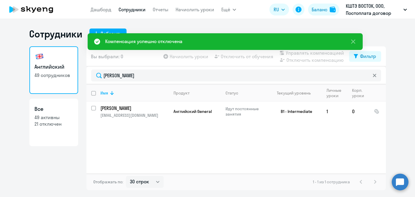
click at [217, 82] on div "Овчинников" at bounding box center [235, 76] width 299 height 18
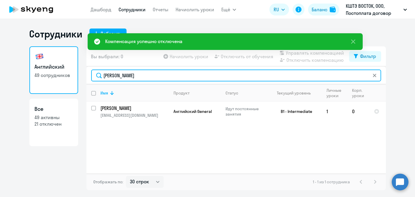
click at [215, 78] on input "Овчинников" at bounding box center [236, 75] width 290 height 12
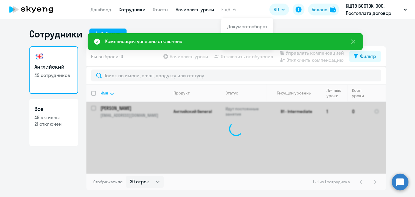
click at [205, 12] on link "Начислить уроки" at bounding box center [195, 10] width 39 height 6
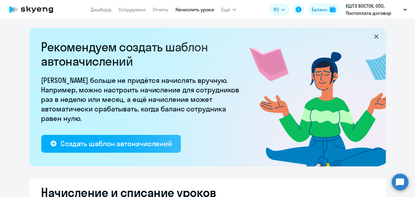
select select "10"
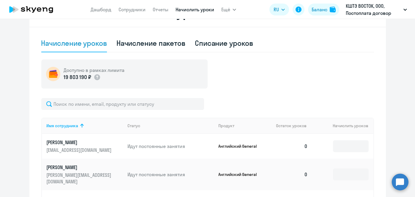
scroll to position [179, 0]
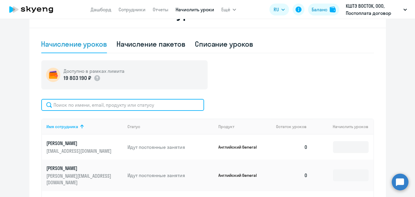
click at [124, 105] on input "text" at bounding box center [122, 105] width 163 height 12
paste input "Лобан"
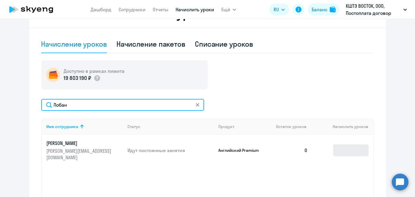
type input "Лобан"
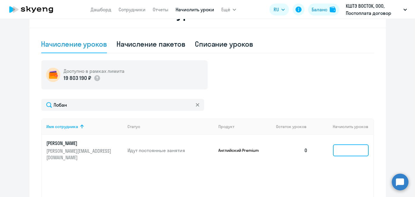
click at [349, 145] on input at bounding box center [351, 150] width 36 height 12
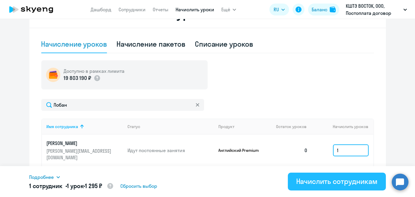
type input "1"
click at [331, 181] on div "Начислить сотрудникам" at bounding box center [336, 181] width 81 height 10
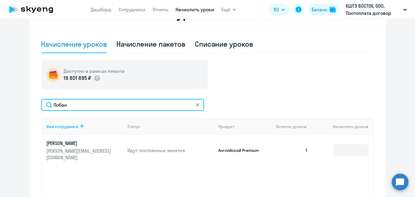
click at [120, 105] on input "Лобан" at bounding box center [122, 105] width 163 height 12
paste input "рупко"
type input "Крупко"
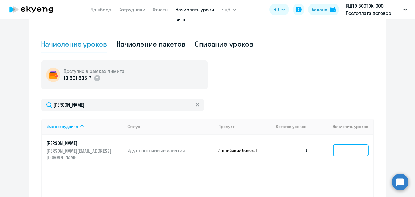
click at [344, 145] on input at bounding box center [351, 150] width 36 height 12
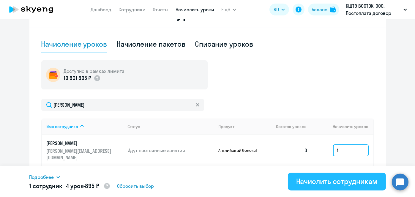
type input "1"
click at [340, 184] on div "Начислить сотрудникам" at bounding box center [336, 181] width 81 height 10
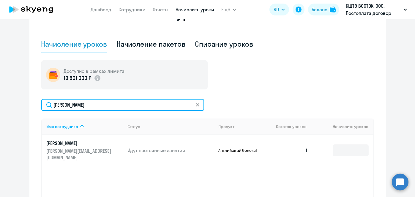
click at [138, 103] on input "Крупко" at bounding box center [122, 105] width 163 height 12
paste input "тепанова"
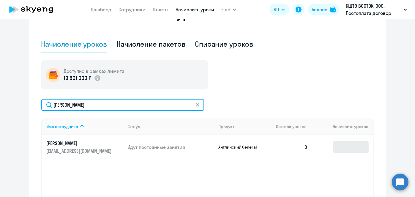
type input "Степанова"
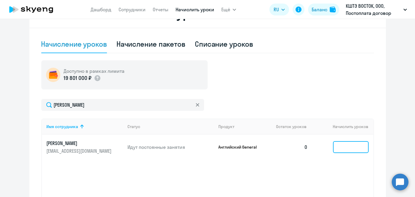
click at [344, 145] on input at bounding box center [351, 147] width 36 height 12
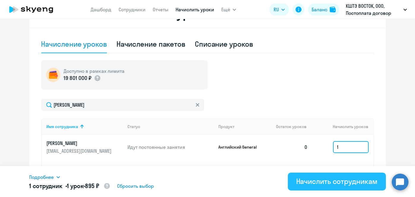
type input "1"
click at [333, 182] on div "Начислить сотрудникам" at bounding box center [336, 181] width 81 height 10
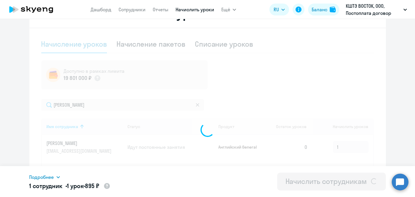
click at [333, 182] on div "Начислить сотрудникам" at bounding box center [325, 181] width 81 height 10
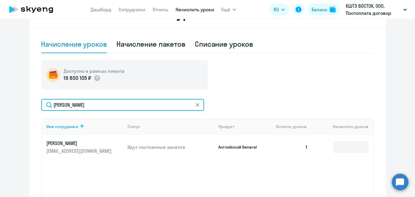
click at [126, 103] on input "Степанова" at bounding box center [122, 105] width 163 height 12
paste input "ляе"
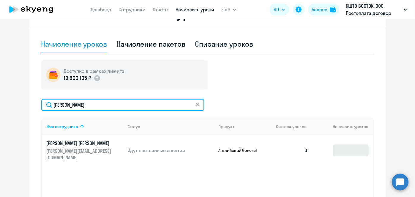
type input "Аляева"
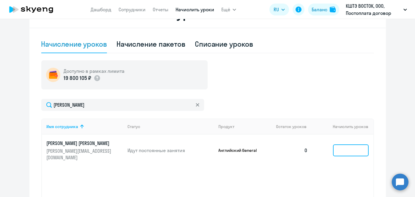
click at [344, 146] on input at bounding box center [351, 150] width 36 height 12
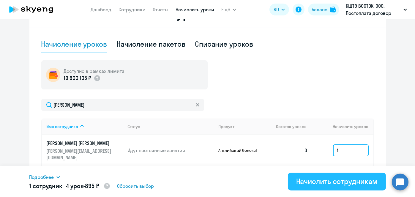
type input "1"
click at [329, 181] on div "Начислить сотрудникам" at bounding box center [336, 181] width 81 height 10
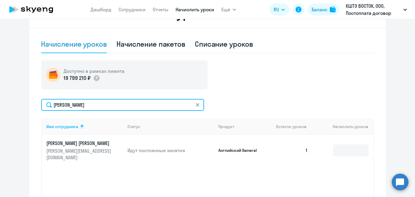
click at [138, 106] on input "Аляева" at bounding box center [122, 105] width 163 height 12
paste input "озырев"
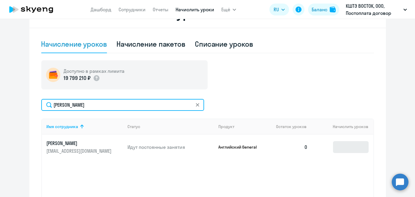
type input "Козырев"
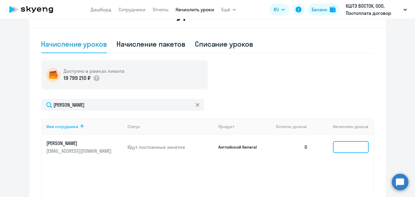
click at [345, 146] on input at bounding box center [351, 147] width 36 height 12
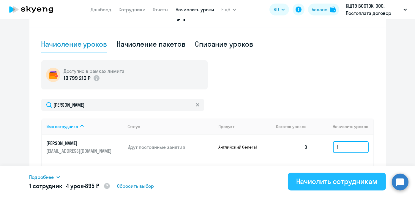
type input "1"
click at [330, 180] on div "Начислить сотрудникам" at bounding box center [336, 181] width 81 height 10
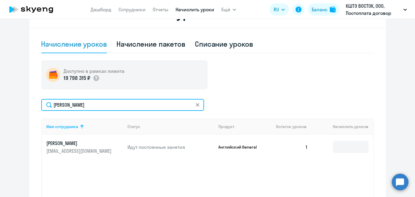
click at [109, 103] on input "Козырев" at bounding box center [122, 105] width 163 height 12
paste input "линин"
type input "Калинин"
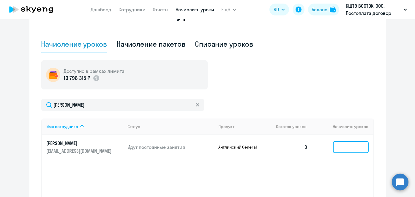
click at [349, 143] on input at bounding box center [351, 147] width 36 height 12
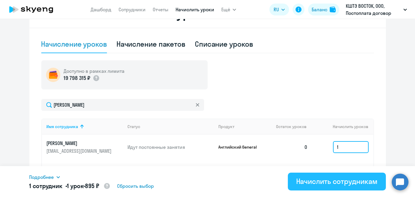
type input "1"
click at [325, 185] on div "Начислить сотрудникам" at bounding box center [336, 181] width 81 height 10
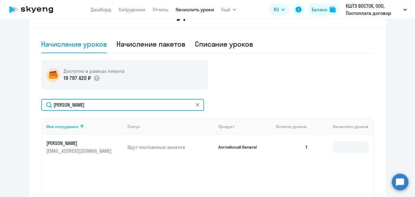
click at [133, 105] on input "Калинин" at bounding box center [122, 105] width 163 height 12
paste input "иноградов"
type input "Виноградов"
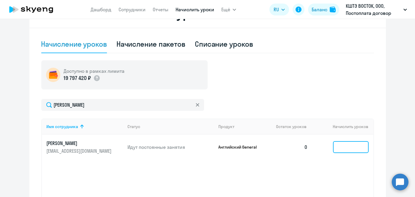
click at [354, 150] on input at bounding box center [351, 147] width 36 height 12
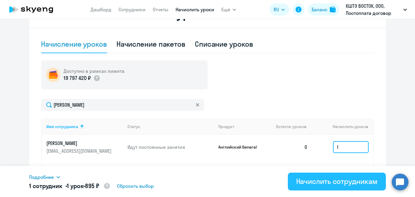
type input "1"
click at [336, 182] on div "Начислить сотрудникам" at bounding box center [336, 181] width 81 height 10
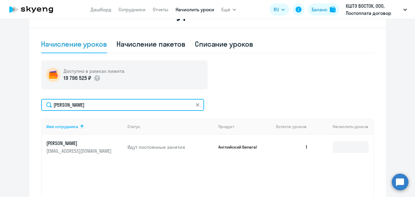
click at [127, 105] on input "Виноградов" at bounding box center [122, 105] width 163 height 12
paste input "орецкий"
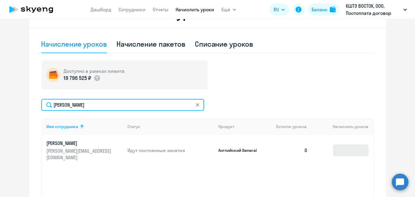
type input "Корецкий"
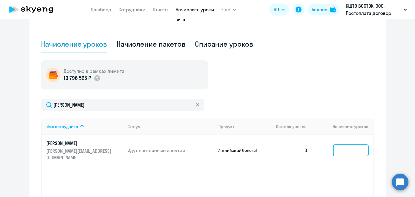
click at [342, 146] on input at bounding box center [351, 150] width 36 height 12
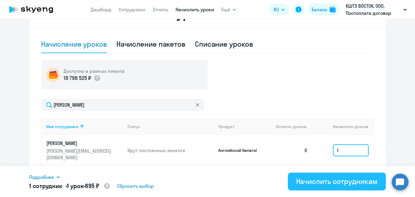
type input "1"
click at [337, 181] on div "Начислить сотрудникам" at bounding box center [336, 181] width 81 height 10
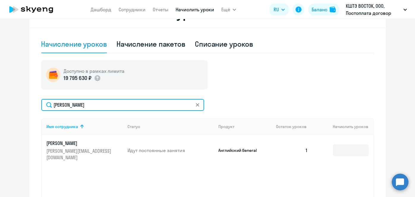
click at [144, 103] on input "Корецкий" at bounding box center [122, 105] width 163 height 12
paste input "арсадских"
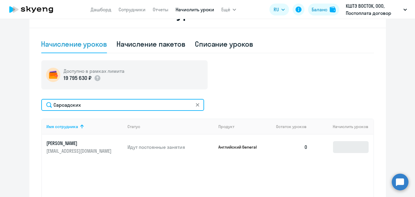
type input "Сарсадских"
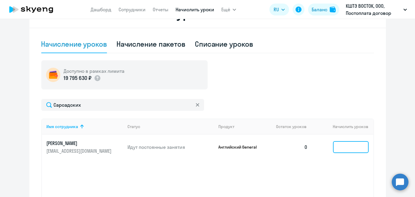
click at [347, 147] on input at bounding box center [351, 147] width 36 height 12
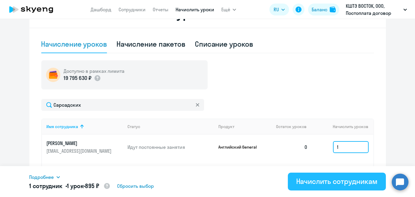
type input "1"
click at [321, 185] on div "Начислить сотрудникам" at bounding box center [336, 181] width 81 height 10
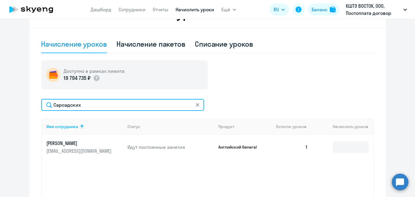
click at [167, 105] on input "Сарсадских" at bounding box center [122, 105] width 163 height 12
paste input "адапов"
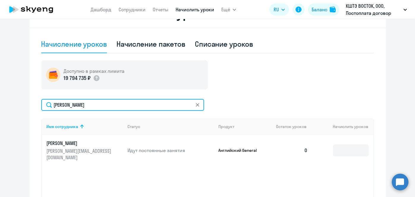
type input "Шадапов"
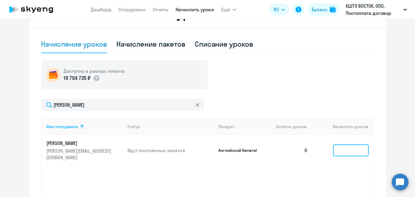
click at [347, 148] on input at bounding box center [351, 150] width 36 height 12
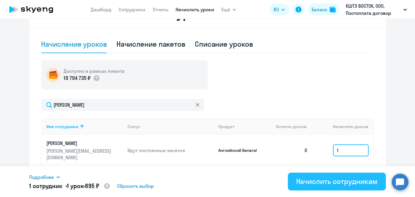
type input "1"
click at [331, 183] on div "Начислить сотрудникам" at bounding box center [336, 181] width 81 height 10
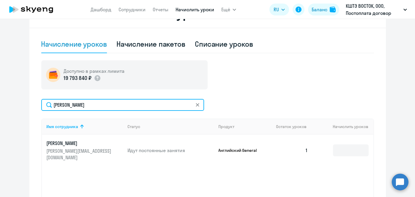
click at [143, 104] on input "Шадапов" at bounding box center [122, 105] width 163 height 12
paste input "уговкина"
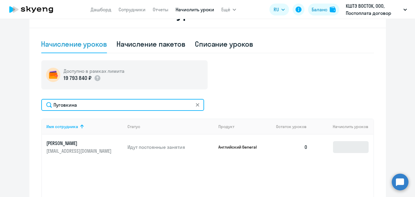
type input "Пуговкина"
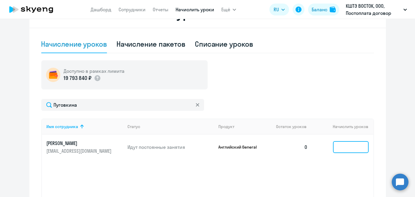
click at [338, 146] on input at bounding box center [351, 147] width 36 height 12
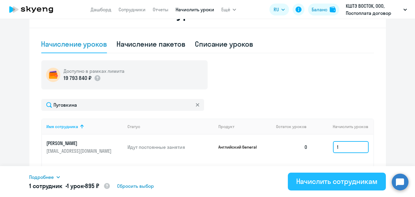
type input "1"
click at [322, 182] on div "Начислить сотрудникам" at bounding box center [336, 181] width 81 height 10
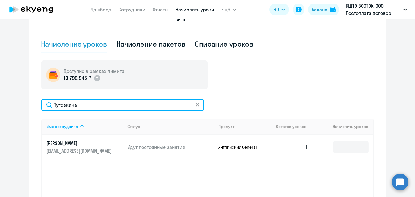
click at [127, 107] on input "Пуговкина" at bounding box center [122, 105] width 163 height 12
paste input "иселев"
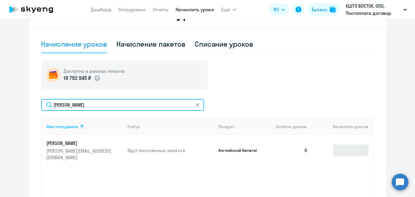
type input "Киселева"
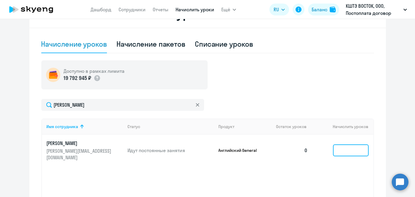
click at [347, 146] on input at bounding box center [351, 150] width 36 height 12
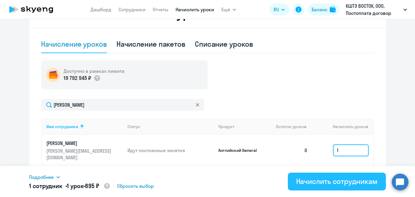
type input "1"
click at [327, 178] on div "Начислить сотрудникам" at bounding box center [336, 181] width 81 height 10
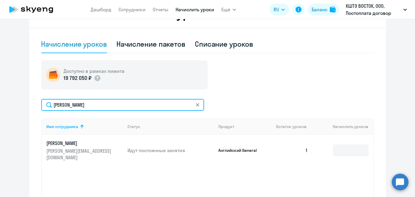
click at [117, 105] on input "Киселева" at bounding box center [122, 105] width 163 height 12
paste input "ажено"
type input "Баженова"
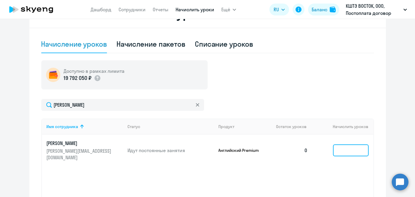
click at [344, 145] on input at bounding box center [351, 150] width 36 height 12
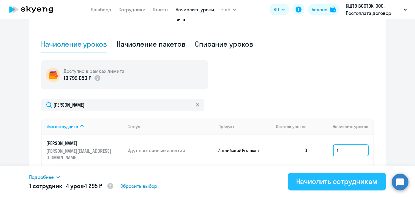
type input "1"
click at [324, 183] on div "Начислить сотрудникам" at bounding box center [336, 181] width 81 height 10
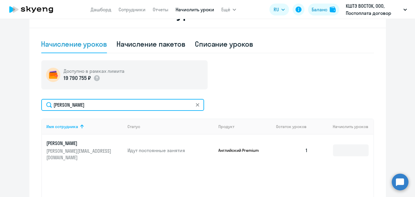
click at [130, 106] on input "Баженова" at bounding box center [122, 105] width 163 height 12
paste input "сипов"
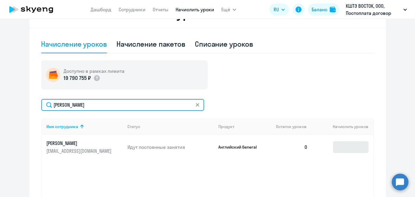
type input "Осипов"
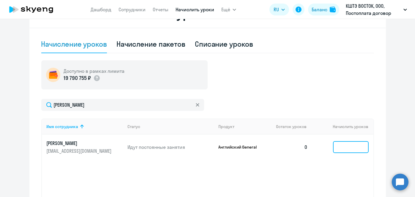
click at [349, 149] on input at bounding box center [351, 147] width 36 height 12
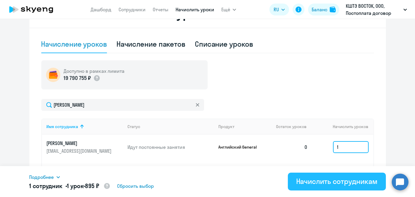
type input "1"
click at [338, 180] on div "Начислить сотрудникам" at bounding box center [336, 181] width 81 height 10
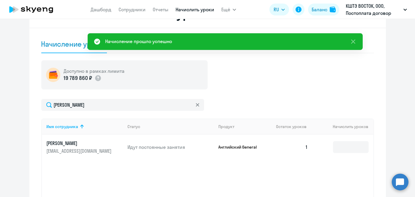
drag, startPoint x: 367, startPoint y: 183, endPoint x: 317, endPoint y: 201, distance: 53.1
click at [317, 197] on html "Дашборд Сотрудники Отчеты Начислить уроки Ещё Документооборот Все продукты Дашб…" at bounding box center [207, 98] width 415 height 197
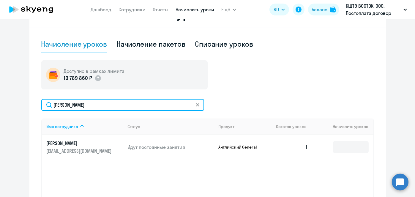
click at [129, 105] on input "Осипов" at bounding box center [122, 105] width 163 height 12
paste input "ела"
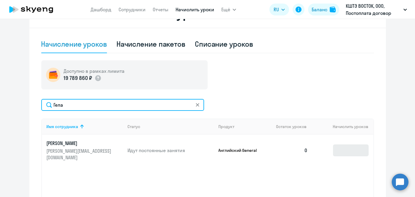
type input "Гела"
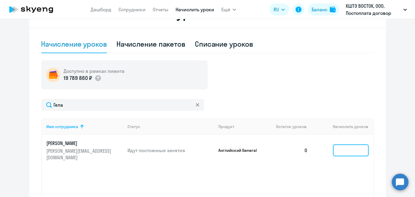
click at [338, 149] on input at bounding box center [351, 150] width 36 height 12
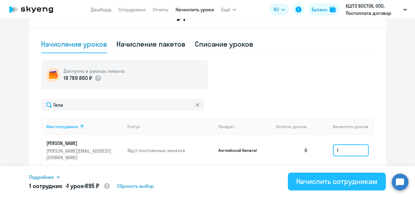
type input "1"
click at [325, 181] on div "Начислить сотрудникам" at bounding box center [336, 181] width 81 height 10
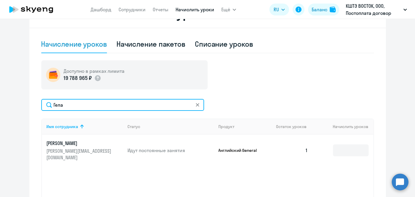
click at [116, 108] on input "Гела" at bounding box center [122, 105] width 163 height 12
paste input "удаев"
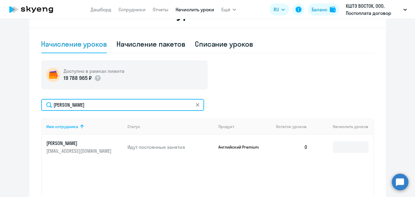
type input "Зудаев"
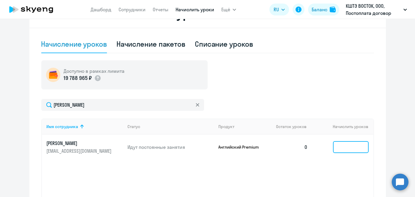
click at [349, 147] on input at bounding box center [351, 147] width 36 height 12
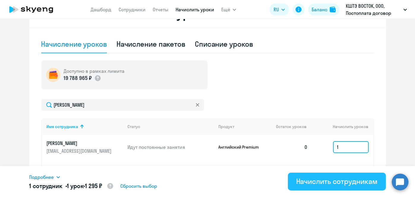
type input "1"
click at [333, 180] on div "Начислить сотрудникам" at bounding box center [336, 181] width 81 height 10
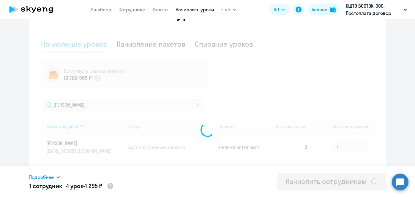
click at [333, 180] on div "Начислить сотрудникам" at bounding box center [325, 181] width 81 height 10
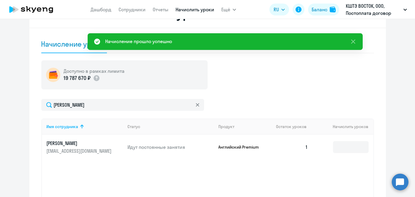
drag, startPoint x: 371, startPoint y: 186, endPoint x: 336, endPoint y: 193, distance: 35.3
click at [336, 193] on div "Имя сотрудника Статус Продукт Остаток уроков Начислить уроков Зудаев Сергей dto…" at bounding box center [207, 163] width 333 height 89
click at [365, 166] on div "Имя сотрудника Статус Продукт Остаток уроков Начислить уроков Зудаев Сергей dto…" at bounding box center [207, 163] width 333 height 89
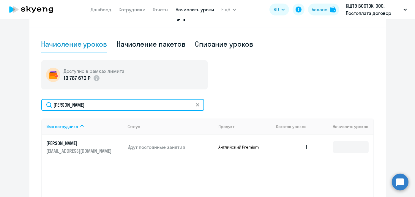
click at [118, 107] on input "Зудаев" at bounding box center [122, 105] width 163 height 12
paste input "люхина"
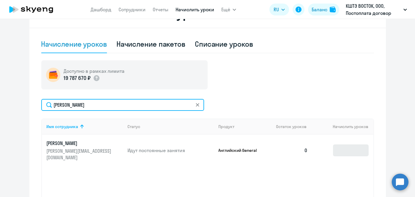
type input "Илюхина"
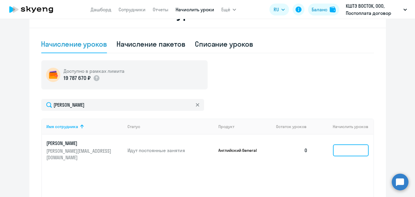
click at [347, 147] on input at bounding box center [351, 150] width 36 height 12
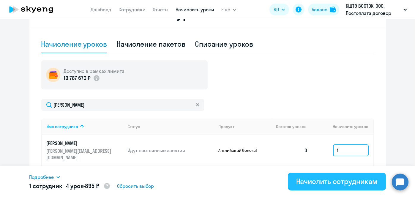
type input "1"
click at [330, 181] on div "Начислить сотрудникам" at bounding box center [336, 181] width 81 height 10
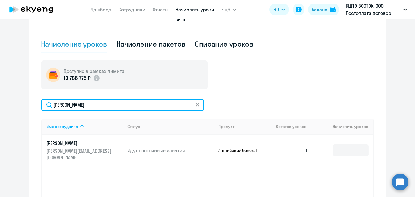
click at [102, 105] on input "Илюхина" at bounding box center [122, 105] width 163 height 12
paste input "вчинников"
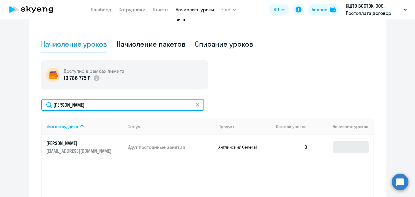
type input "Овчинников"
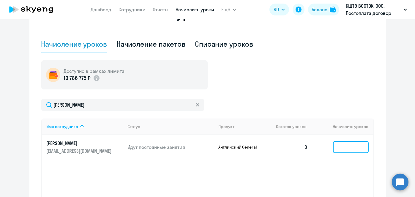
click at [347, 146] on input at bounding box center [351, 147] width 36 height 12
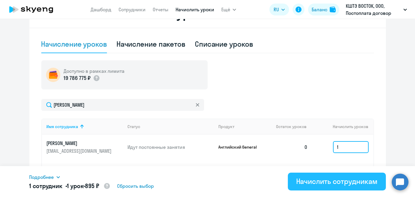
type input "1"
click at [327, 184] on div "Начислить сотрудникам" at bounding box center [336, 181] width 81 height 10
